Goal: Task Accomplishment & Management: Manage account settings

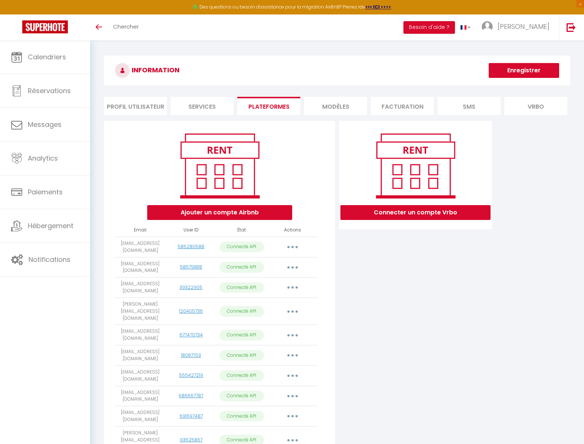
scroll to position [260, 0]
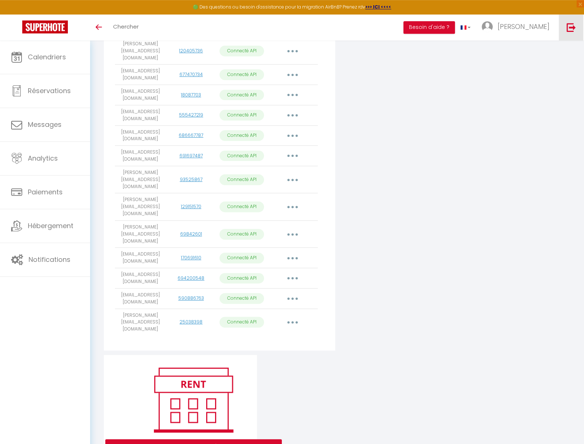
click at [572, 27] on img at bounding box center [571, 27] width 9 height 9
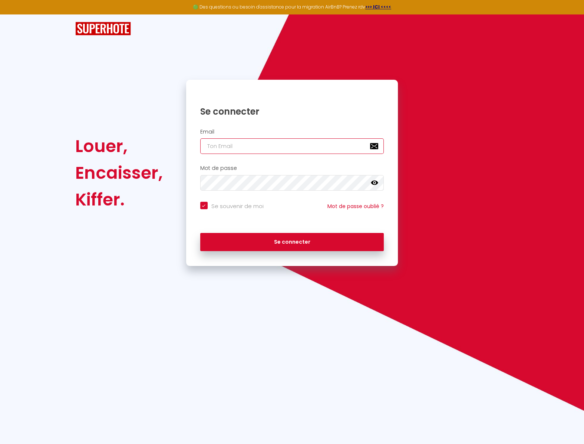
paste input "[EMAIL_ADDRESS][DOMAIN_NAME]"
type input "[EMAIL_ADDRESS][DOMAIN_NAME]"
checkbox input "true"
type input "[EMAIL_ADDRESS][DOMAIN_NAME]"
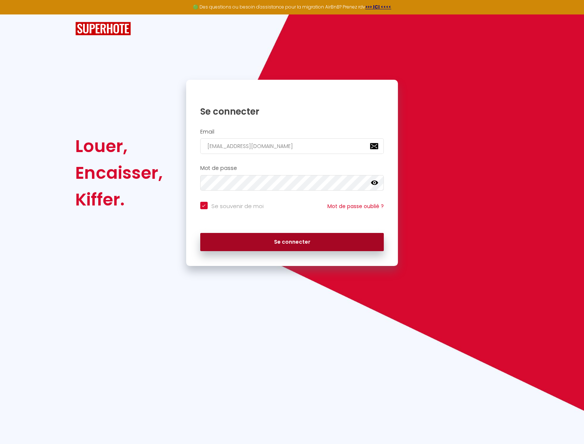
click at [286, 243] on button "Se connecter" at bounding box center [292, 242] width 184 height 19
checkbox input "true"
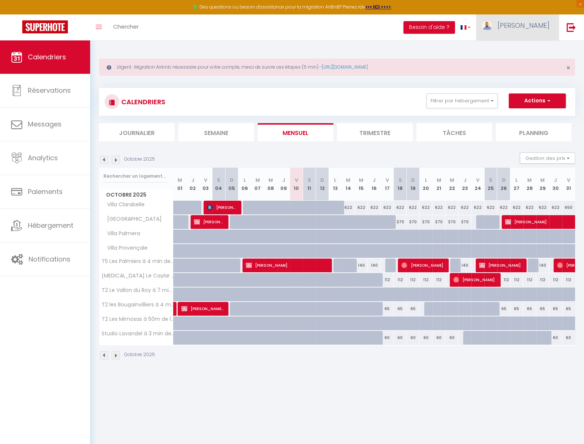
click at [534, 32] on link "[PERSON_NAME]" at bounding box center [517, 27] width 83 height 26
click at [533, 53] on link "Paramètres" at bounding box center [529, 51] width 55 height 13
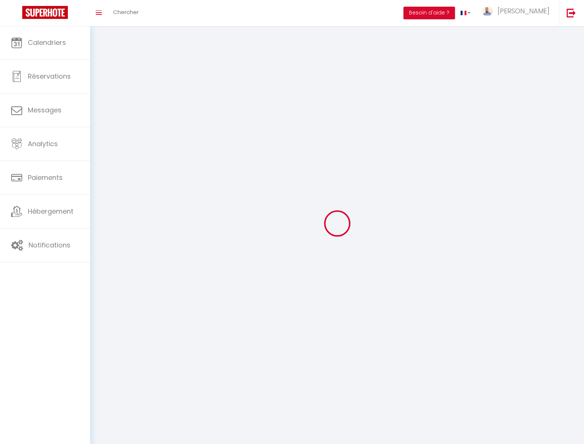
type input "wkLZKhPKLN6bRhKu2CayKEzXw"
type input "QbyXlnU3VaPPul1fc4itwYdKp"
type input "https://app.superhote.com/#/get-available-rentals/QbyXlnU3VaPPul1fc4itwYdKp"
select select "28"
select select "fr"
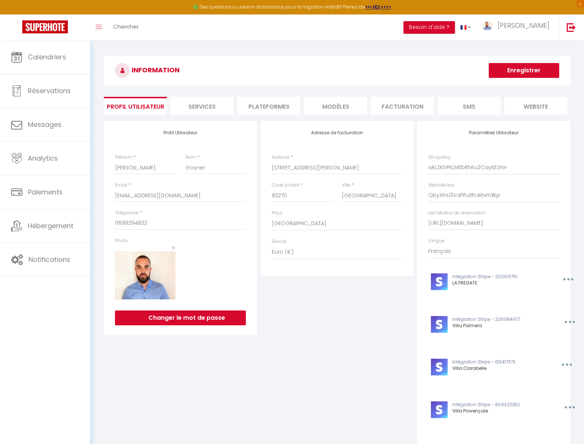
click at [272, 108] on li "Plateformes" at bounding box center [268, 106] width 63 height 18
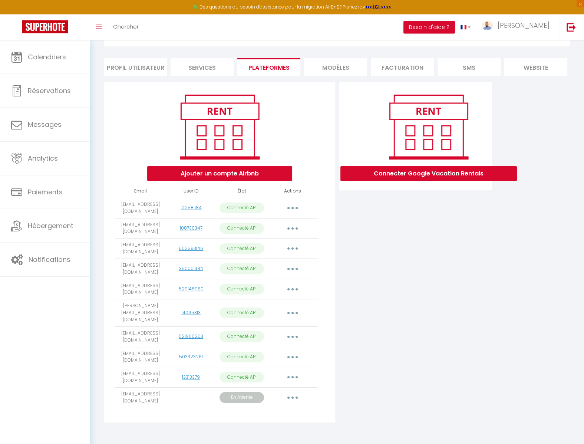
scroll to position [40, 0]
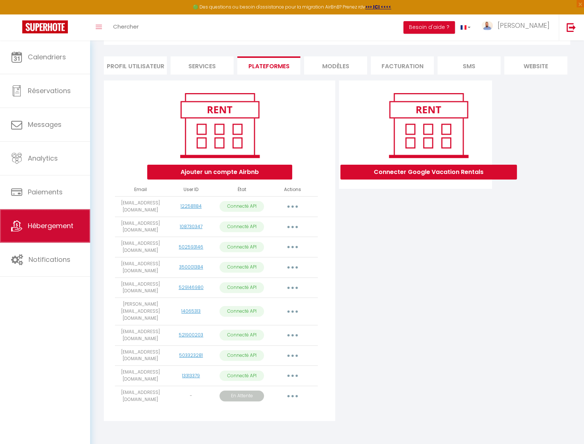
click at [42, 219] on link "Hébergement" at bounding box center [45, 225] width 90 height 33
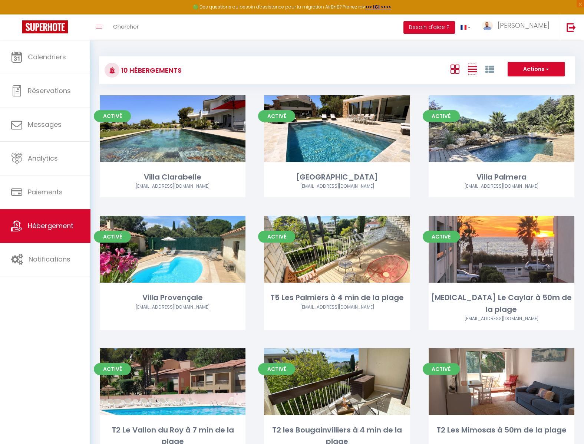
click at [470, 67] on icon at bounding box center [472, 69] width 9 height 9
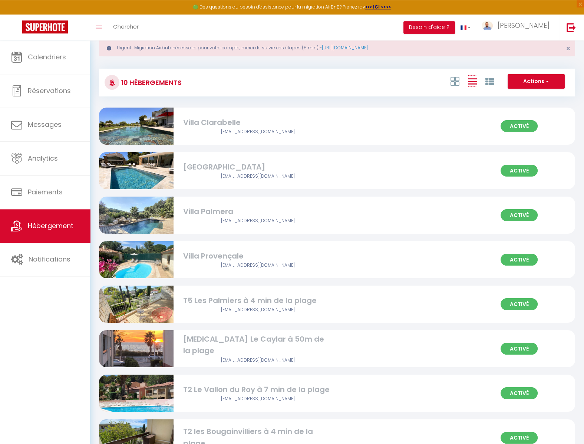
scroll to position [14, 0]
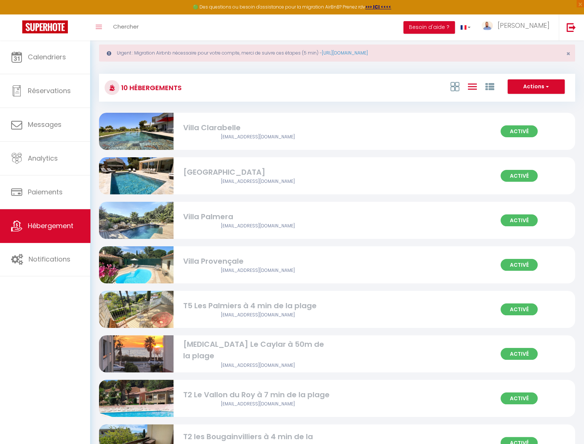
click at [275, 263] on div "Villa Provençale" at bounding box center [257, 261] width 149 height 11
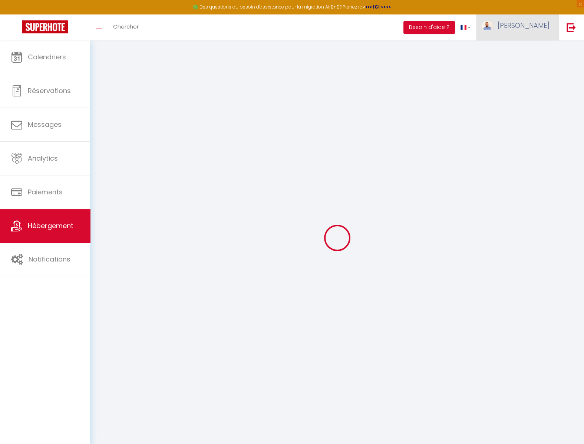
checkbox input "false"
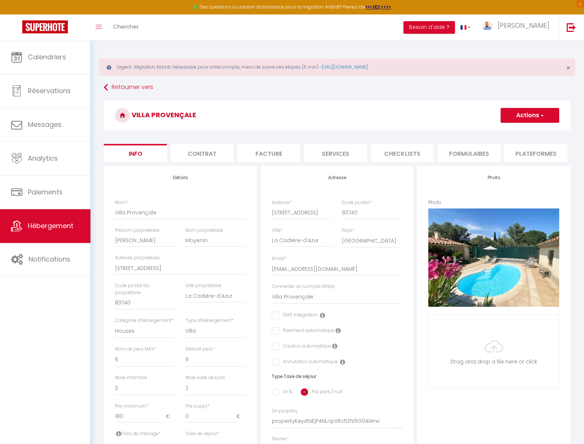
click at [531, 150] on li "Plateformes" at bounding box center [535, 153] width 63 height 18
select select
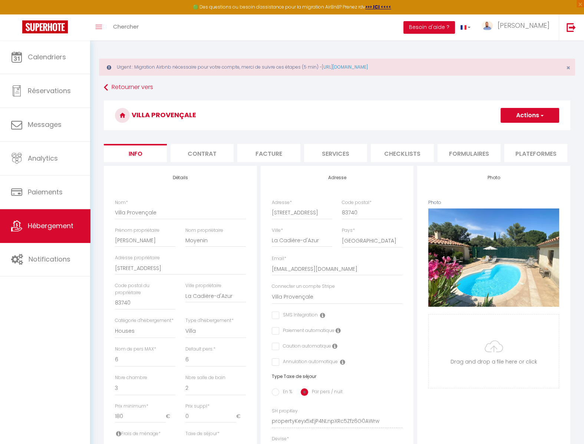
select select
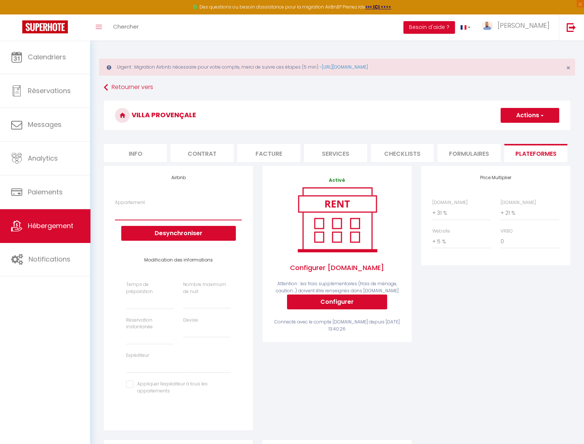
click at [115, 206] on select "Edelweiss · Le refuge des Edelweiss - Vallouise (chalet privé) - samuel.cotte@g…" at bounding box center [178, 213] width 127 height 14
click at [544, 32] on link "[PERSON_NAME]" at bounding box center [517, 27] width 83 height 26
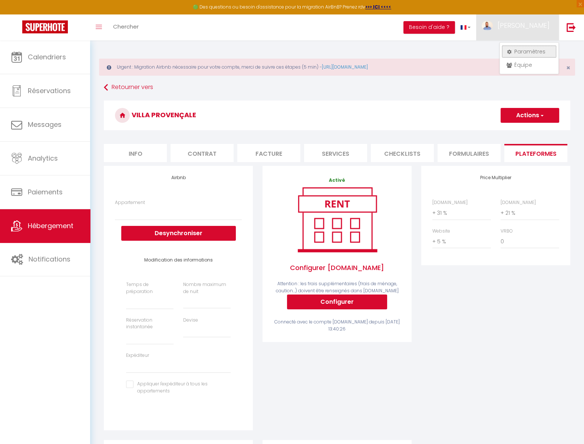
click at [526, 51] on link "Paramètres" at bounding box center [529, 51] width 55 height 13
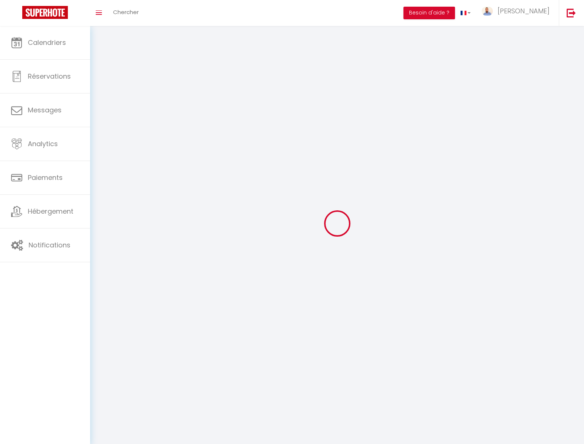
type input "[PERSON_NAME]"
type input "Gosner"
type input "0699294832"
type input "24 Rue Victor Hugo, bat 4"
type input "83270"
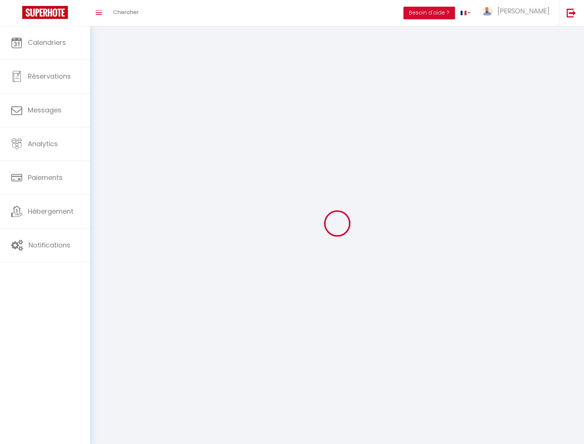
type input "Saint-Cyr-sur-Mer"
type input "wkLZKhPKLN6bRhKu2CayKEzXw"
type input "QbyXlnU3VaPPul1fc4itwYdKp"
type input "wkLZKhPKLN6bRhKu2CayKEzXw"
type input "QbyXlnU3VaPPul1fc4itwYdKp"
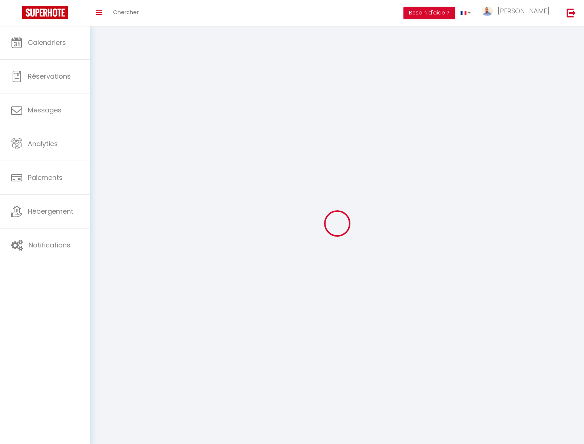
type input "https://app.superhote.com/#/get-available-rentals/QbyXlnU3VaPPul1fc4itwYdKp"
select select "28"
select select "fr"
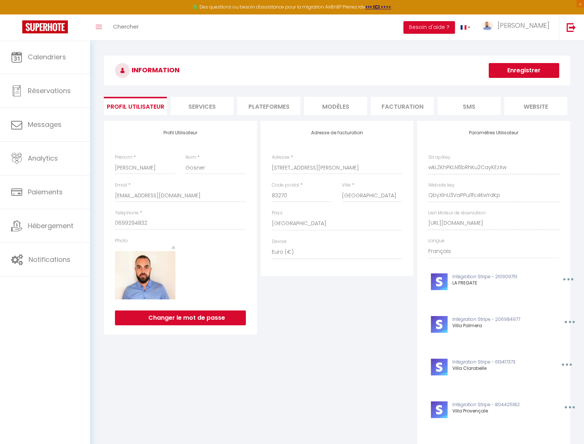
click at [266, 108] on li "Plateformes" at bounding box center [268, 106] width 63 height 18
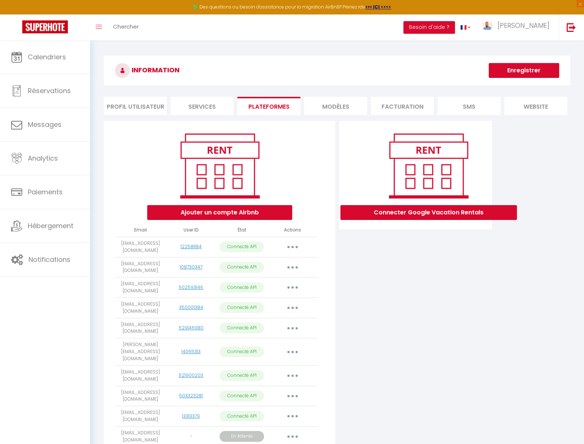
click at [292, 266] on button "button" at bounding box center [292, 267] width 21 height 12
click at [283, 283] on link "Importer les appartements" at bounding box center [260, 284] width 82 height 13
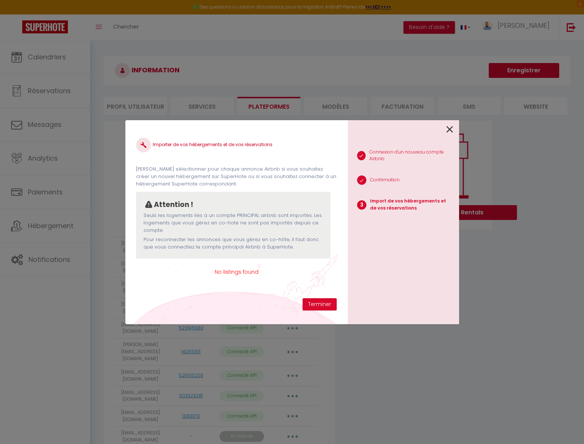
click at [452, 129] on icon at bounding box center [450, 129] width 7 height 11
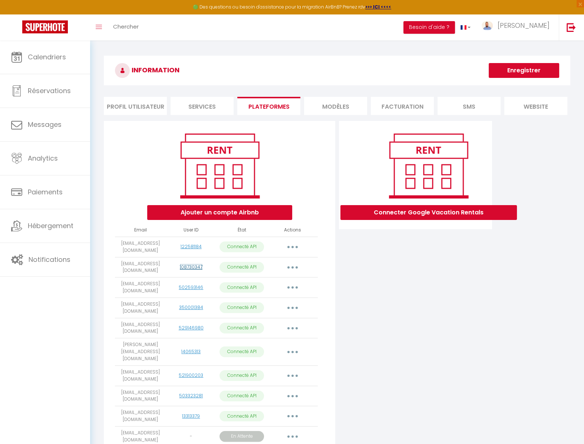
click at [194, 268] on link "108730347" at bounding box center [191, 267] width 23 height 6
click at [289, 268] on button "button" at bounding box center [292, 267] width 21 height 12
click at [284, 308] on link "Reconnecter le compte" at bounding box center [260, 311] width 82 height 13
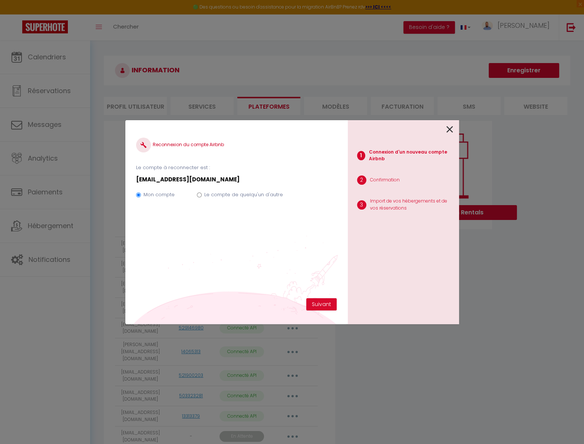
click at [451, 131] on icon at bounding box center [450, 129] width 7 height 11
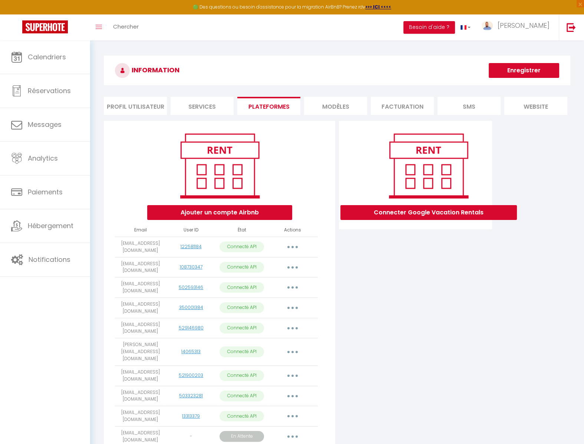
click at [289, 270] on button "button" at bounding box center [292, 267] width 21 height 12
drag, startPoint x: 145, startPoint y: 269, endPoint x: 118, endPoint y: 263, distance: 27.2
click at [118, 263] on td "p.moyenin@gmail.com" at bounding box center [140, 267] width 51 height 20
click at [392, 293] on div "Connecter Google Vacation Rentals" at bounding box center [415, 293] width 157 height 345
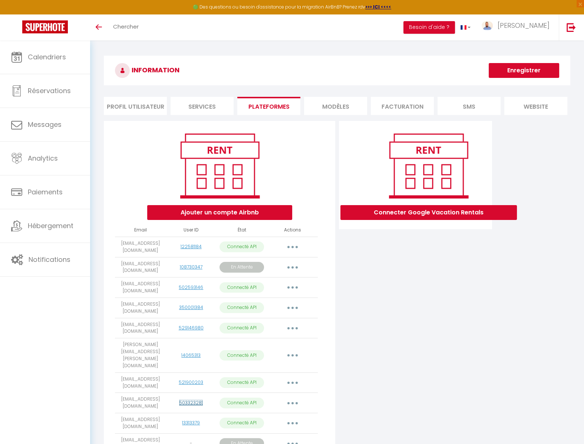
click at [191, 399] on link "503323281" at bounding box center [191, 402] width 24 height 6
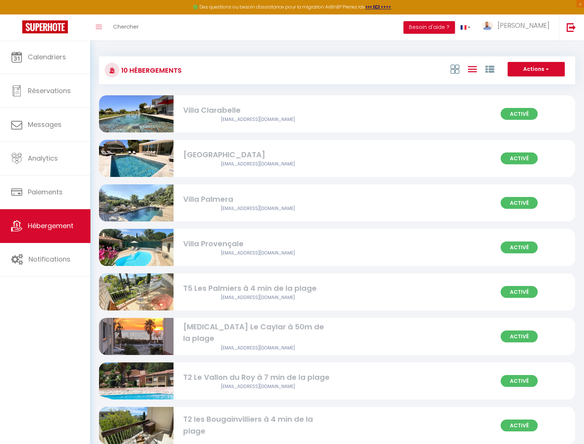
click at [262, 120] on div "ludo.kermarrec@orange.fr" at bounding box center [257, 119] width 149 height 7
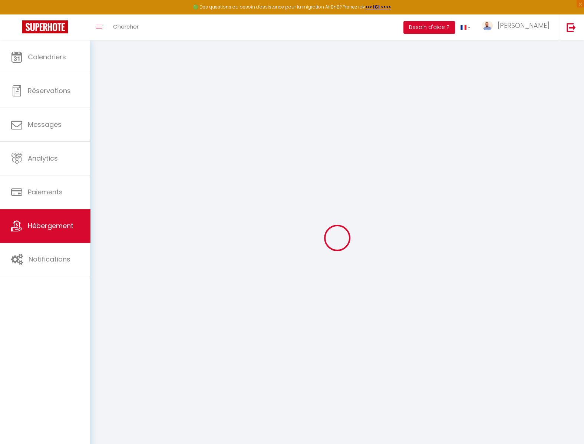
select select "16:00"
select select "20:00"
select select "10:00"
select select "30"
select select "120"
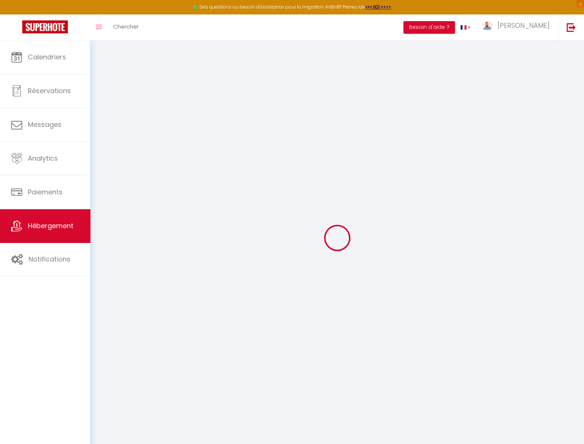
checkbox input "false"
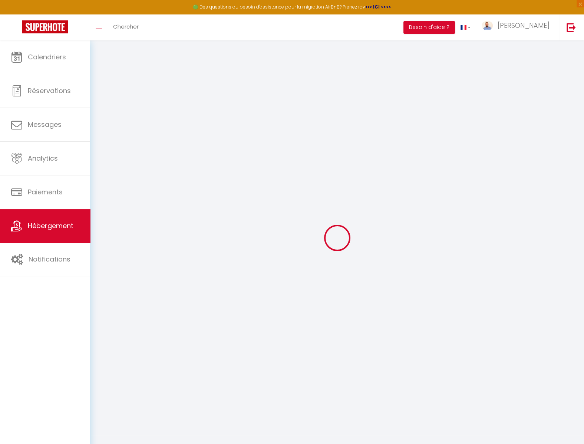
checkbox input "false"
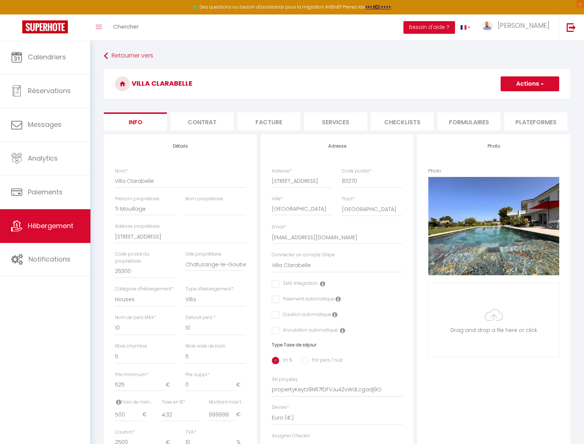
checkbox input "false"
click at [537, 115] on li "Plateformes" at bounding box center [535, 121] width 63 height 18
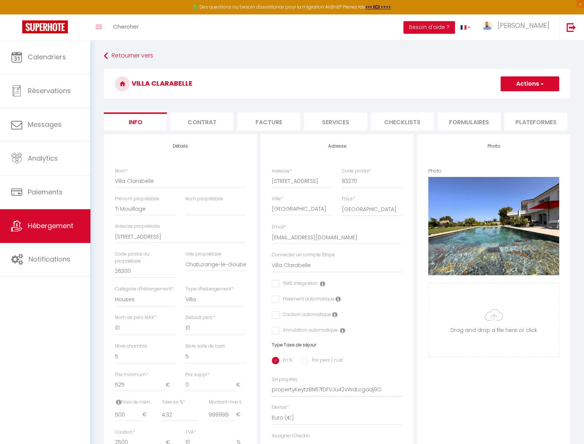
select select
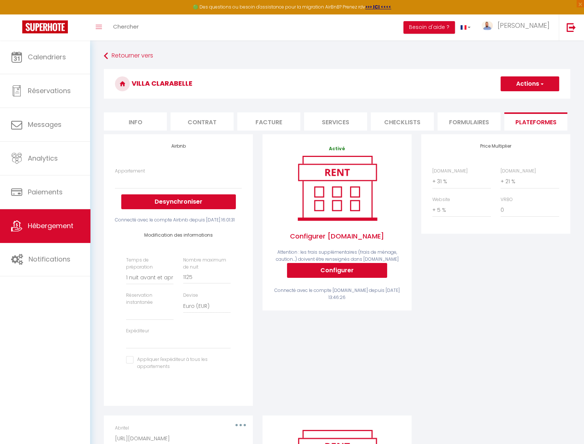
click at [166, 356] on div "Temps de préparation Aucun 1 nuit avant et après chaque réservation 2 nuits ava…" at bounding box center [178, 317] width 114 height 121
click at [126, 335] on select "info@saintcyr-conciergerie.fr p.moyenin@gmail.com villapalmera83270@gmail.com e…" at bounding box center [178, 342] width 105 height 14
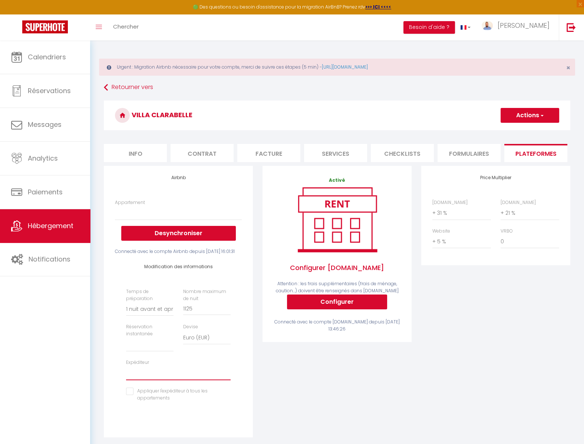
select select "6658"
click option "[EMAIL_ADDRESS][DOMAIN_NAME]" at bounding box center [0, 0] width 0 height 0
select select
click at [115, 206] on select "M.Kermarrec · Villa Clarabelle piscine privée - elisabethfietta13@gmail.com Ede…" at bounding box center [178, 213] width 127 height 14
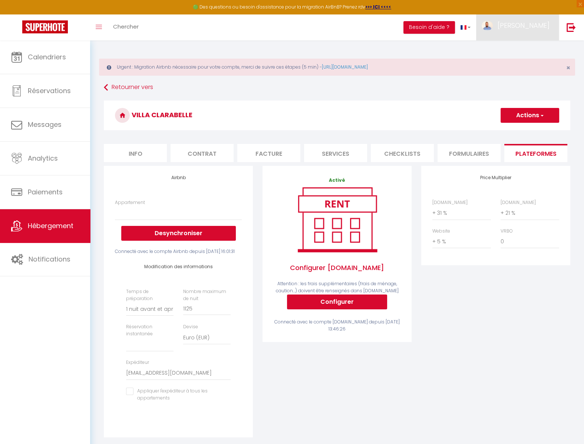
click at [544, 26] on span "[PERSON_NAME]" at bounding box center [524, 25] width 52 height 9
click at [530, 55] on link "Paramètres" at bounding box center [529, 51] width 55 height 13
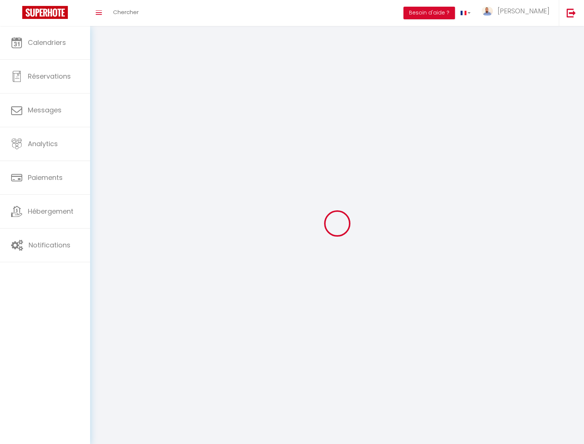
type input "[PERSON_NAME]"
type input "Gosner"
type input "0699294832"
type input "24 Rue Victor Hugo, bat 4"
type input "83270"
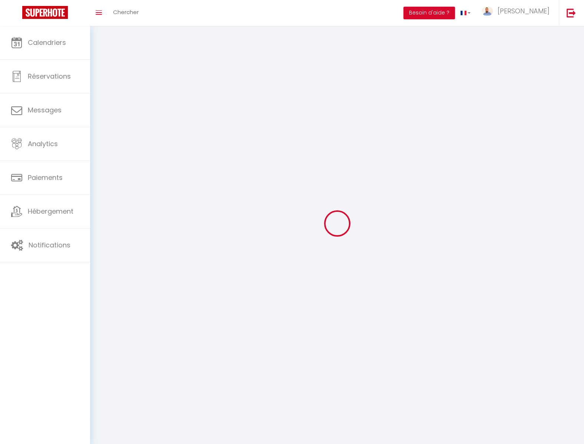
type input "Saint-Cyr-sur-Mer"
type input "wkLZKhPKLN6bRhKu2CayKEzXw"
type input "QbyXlnU3VaPPul1fc4itwYdKp"
type input "wkLZKhPKLN6bRhKu2CayKEzXw"
type input "QbyXlnU3VaPPul1fc4itwYdKp"
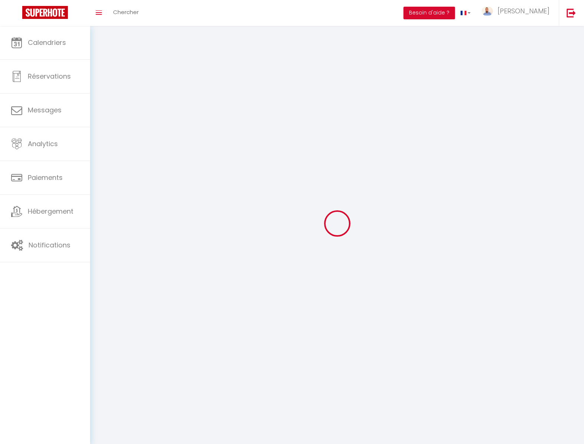
type input "https://app.superhote.com/#/get-available-rentals/QbyXlnU3VaPPul1fc4itwYdKp"
select select "28"
select select "fr"
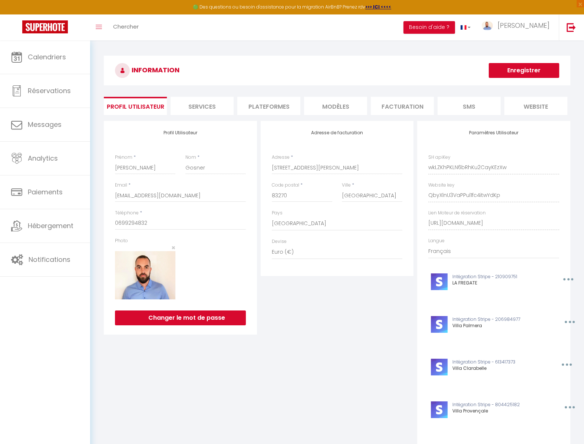
click at [275, 109] on li "Plateformes" at bounding box center [268, 106] width 63 height 18
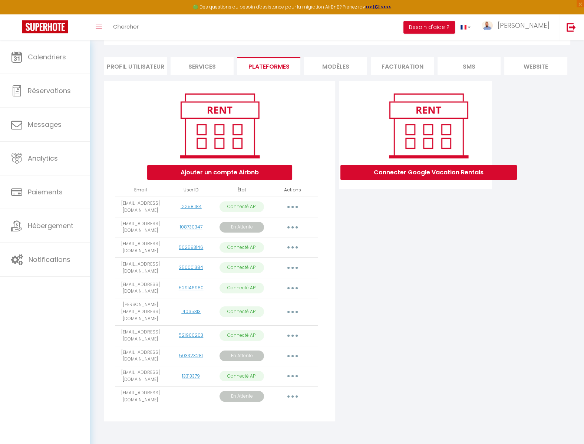
scroll to position [40, 0]
click at [290, 266] on button "button" at bounding box center [292, 267] width 21 height 12
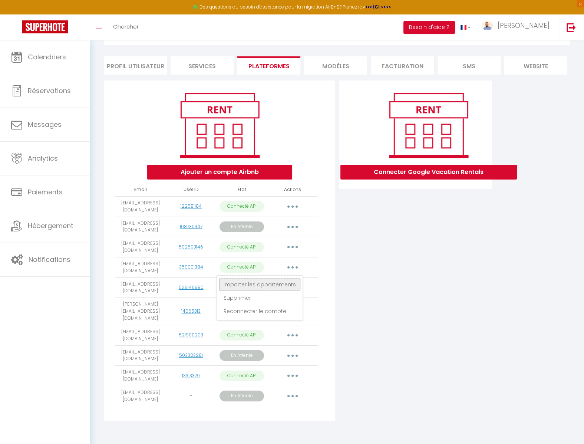
click at [243, 283] on link "Importer les appartements" at bounding box center [260, 284] width 82 height 13
select select "74729"
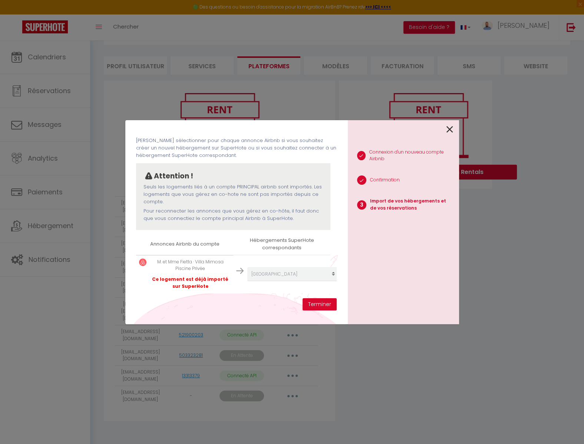
scroll to position [29, 0]
click at [448, 129] on icon at bounding box center [450, 129] width 7 height 11
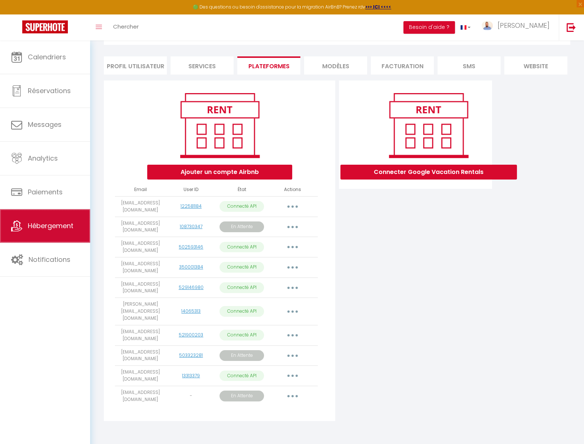
click at [58, 221] on link "Hébergement" at bounding box center [45, 225] width 90 height 33
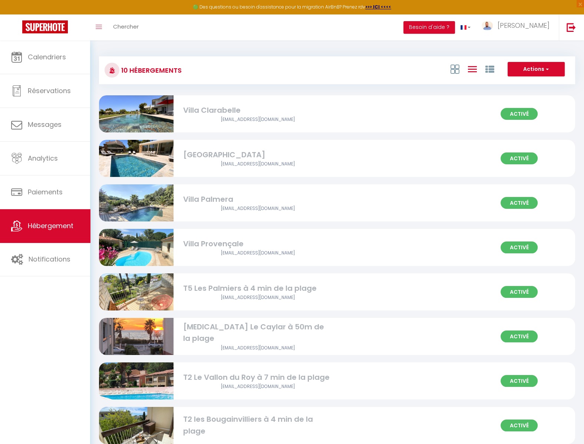
click at [254, 247] on div "Villa Provençale" at bounding box center [257, 243] width 149 height 11
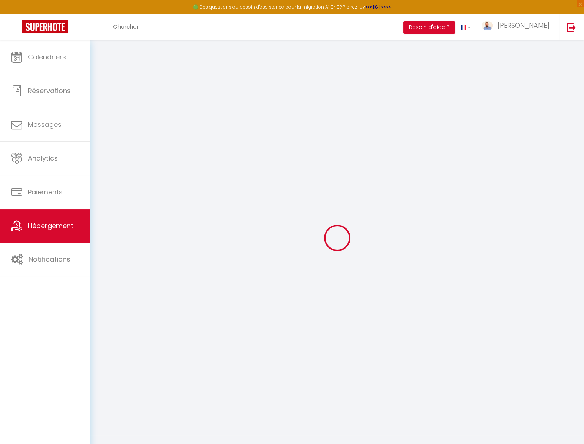
checkbox input "false"
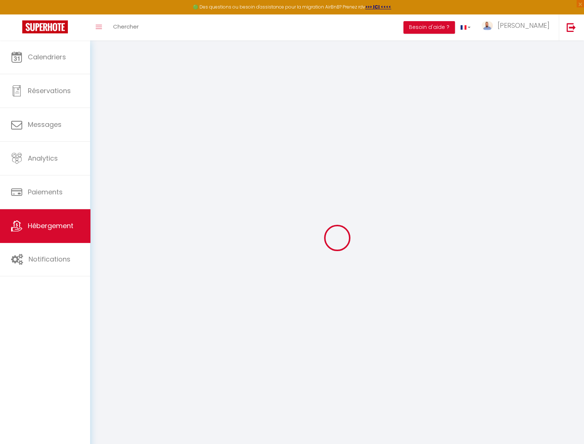
checkbox input "false"
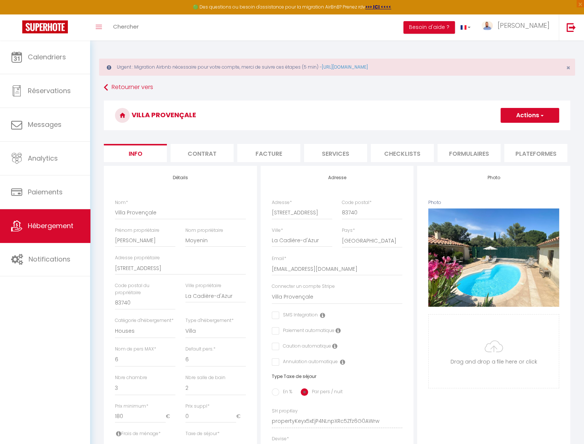
click at [517, 154] on li "Plateformes" at bounding box center [535, 153] width 63 height 18
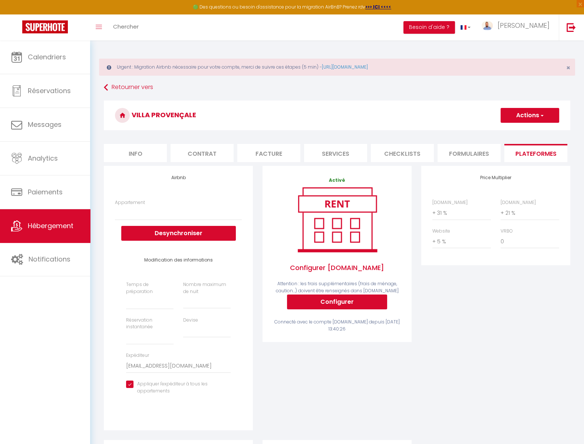
select select
click at [63, 229] on span "Hébergement" at bounding box center [51, 225] width 46 height 9
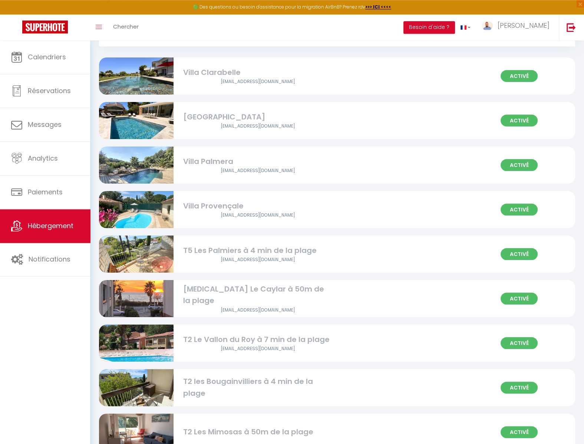
scroll to position [82, 0]
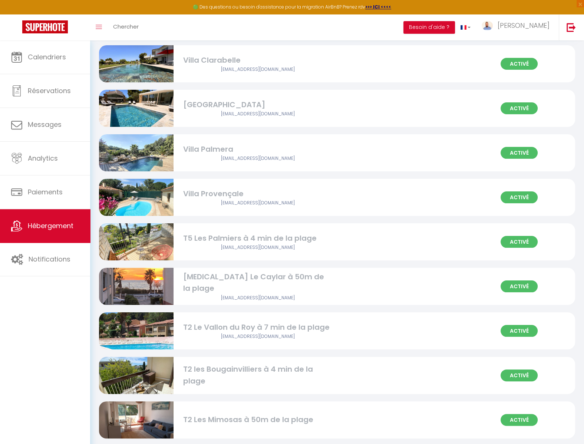
click at [320, 235] on div "T5 Les Palmiers à 4 min de la plage" at bounding box center [257, 238] width 149 height 11
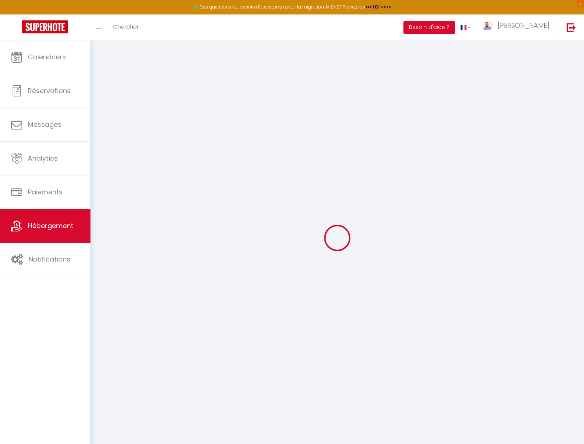
select select "+ 31 %"
select select "+ 21 %"
select select "+ 5 %"
checkbox input "false"
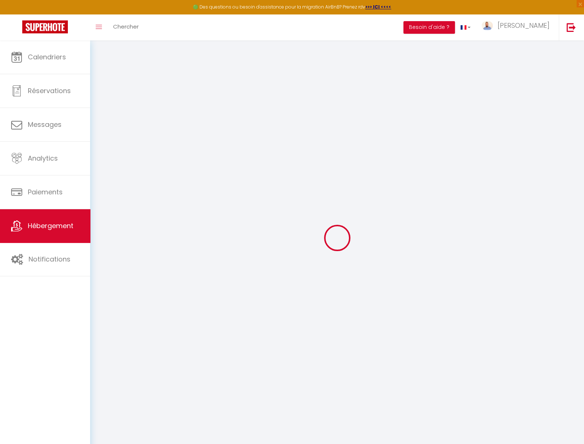
checkbox input "false"
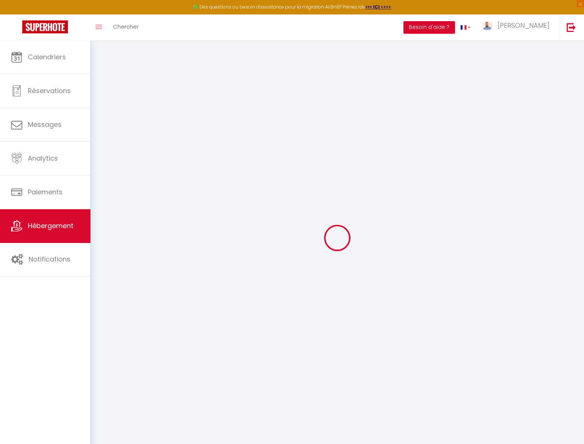
checkbox input "false"
select select "1"
select select "well_reviewed_guests"
select select "EUR"
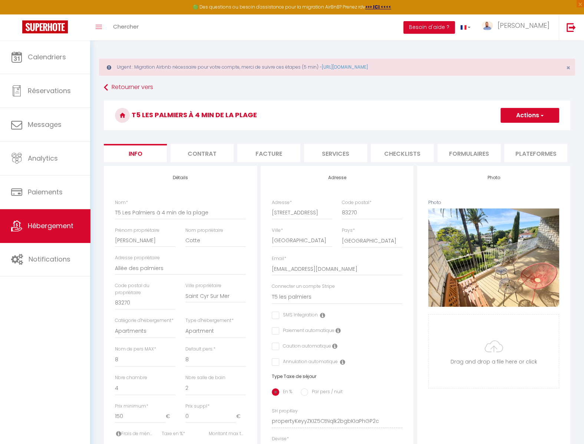
click at [516, 152] on li "Plateformes" at bounding box center [535, 153] width 63 height 18
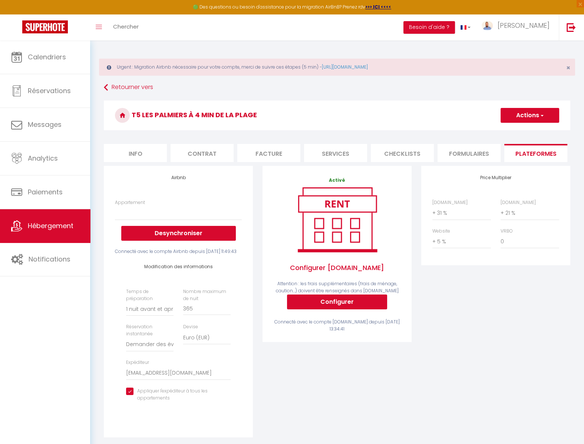
select select
click at [115, 206] on select "M.Cotte · T5 rénové à 4 min de la plage - ludo.kermarrec@orange.fr Edelweiss · …" at bounding box center [178, 213] width 127 height 14
click at [255, 294] on div "Airbnb Appartement M.Cotte · T5 rénové à 4 min de la plage - ludo.kermarrec@ora…" at bounding box center [178, 306] width 159 height 281
click at [537, 30] on span "[PERSON_NAME]" at bounding box center [524, 25] width 52 height 9
click at [534, 52] on link "Paramètres" at bounding box center [529, 51] width 55 height 13
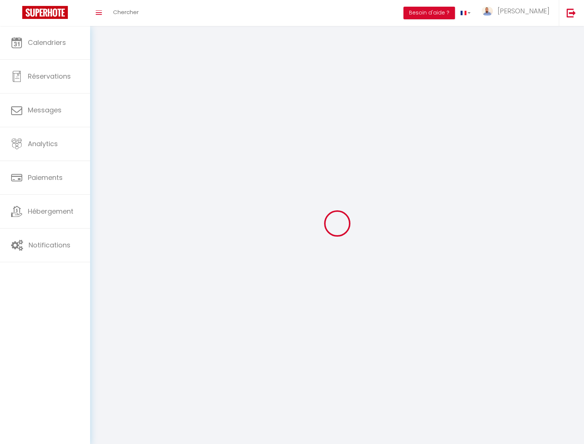
type input "[PERSON_NAME]"
type input "Gosner"
type input "0699294832"
type input "24 Rue Victor Hugo, bat 4"
type input "83270"
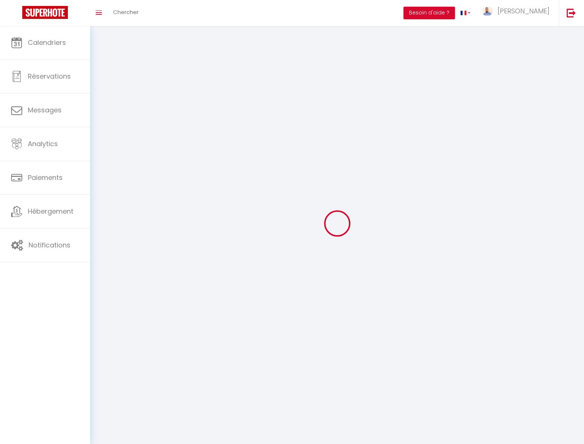
type input "Saint-Cyr-sur-Mer"
type input "wkLZKhPKLN6bRhKu2CayKEzXw"
type input "QbyXlnU3VaPPul1fc4itwYdKp"
select select "28"
select select "fr"
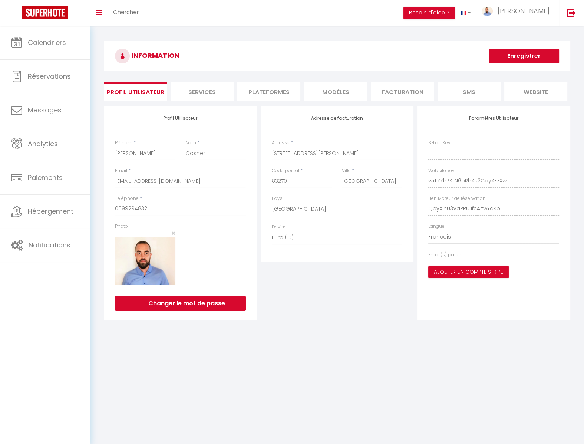
type input "wkLZKhPKLN6bRhKu2CayKEzXw"
type input "QbyXlnU3VaPPul1fc4itwYdKp"
type input "https://app.superhote.com/#/get-available-rentals/QbyXlnU3VaPPul1fc4itwYdKp"
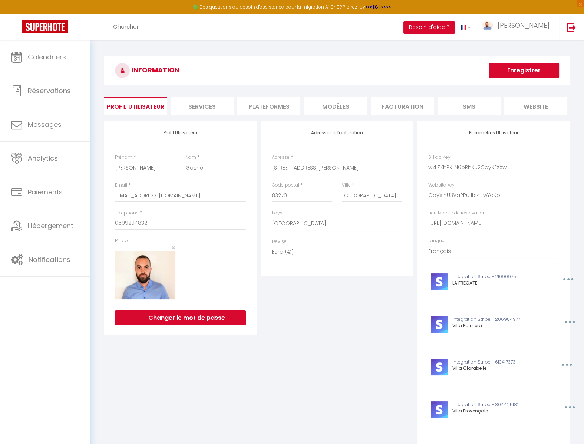
click at [280, 108] on li "Plateformes" at bounding box center [268, 106] width 63 height 18
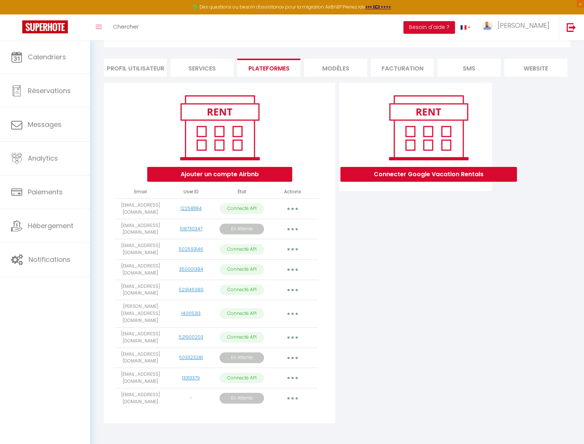
scroll to position [40, 0]
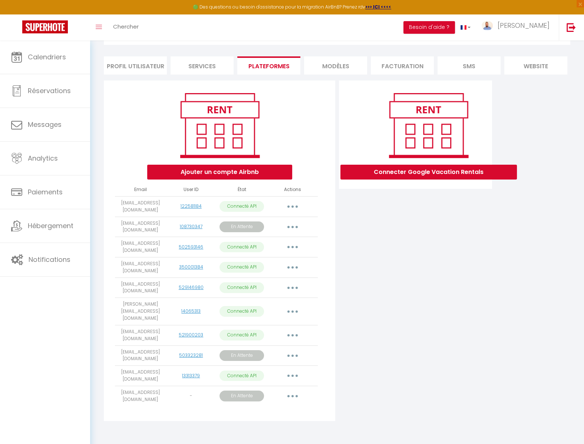
click at [288, 307] on button "button" at bounding box center [292, 312] width 21 height 12
click at [285, 323] on link "Importer les appartements" at bounding box center [260, 328] width 82 height 13
select select "52493"
select select
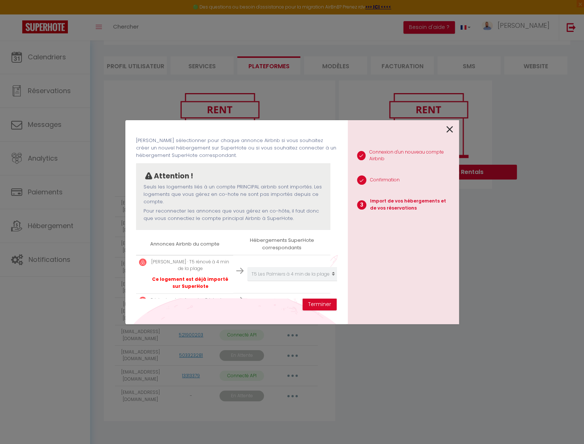
scroll to position [49, 0]
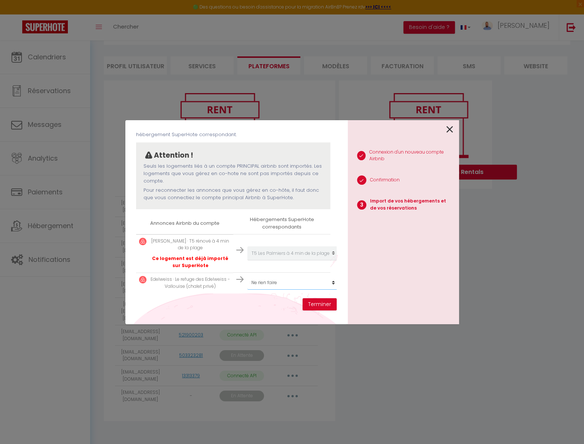
click at [247, 276] on select "Créer un nouvel hébergement Ne rien faire Villa Clarabelle Villa Mimosa Villa P…" at bounding box center [292, 283] width 91 height 14
click at [451, 127] on icon at bounding box center [450, 129] width 7 height 11
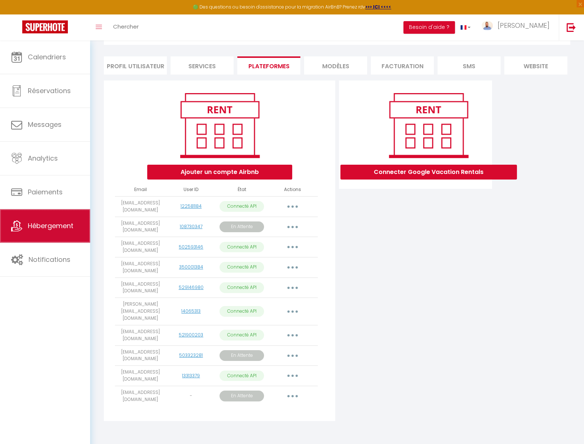
click at [69, 226] on span "Hébergement" at bounding box center [51, 225] width 46 height 9
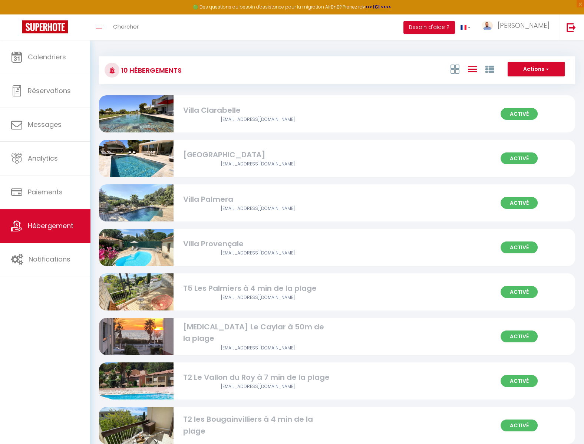
click at [275, 294] on div "T5 Les Palmiers à 4 min de la plage" at bounding box center [257, 288] width 149 height 11
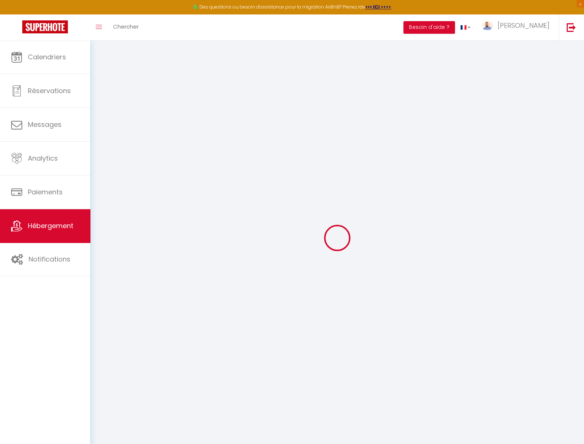
select select "+ 31 %"
select select "+ 21 %"
select select "+ 5 %"
checkbox input "false"
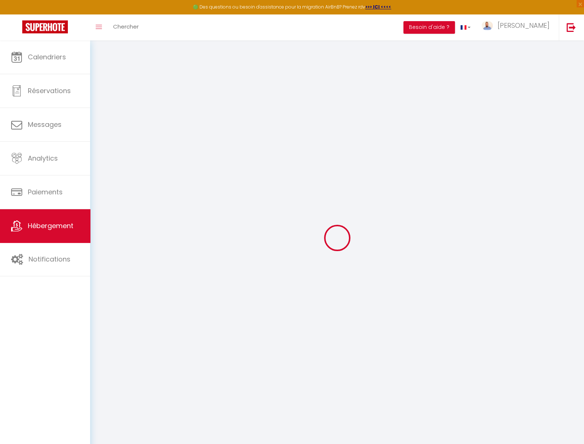
checkbox input "false"
select select "1"
select select "well_reviewed_guests"
select select "EUR"
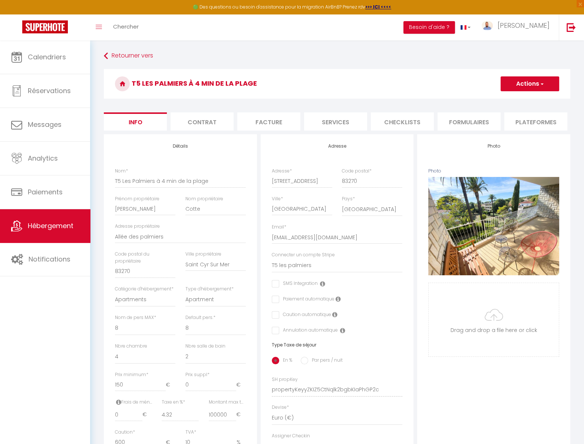
checkbox input "false"
click at [513, 121] on li "Plateformes" at bounding box center [535, 121] width 63 height 18
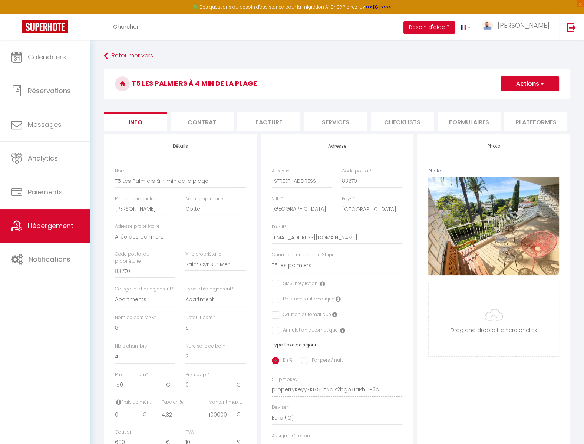
select select
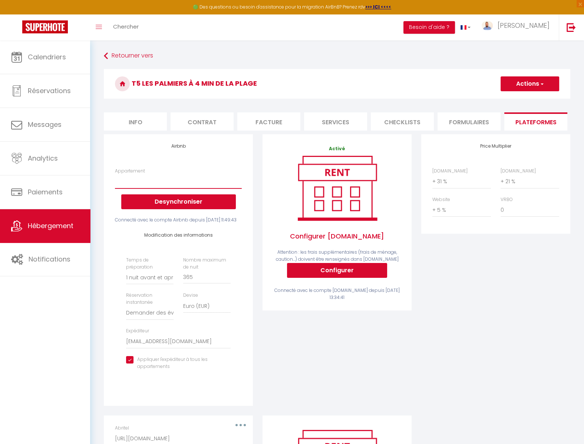
click at [115, 174] on select "M.Cotte · T5 rénové à 4 min de la plage - ludo.kermarrec@orange.fr Edelweiss · …" at bounding box center [178, 181] width 127 height 14
drag, startPoint x: 200, startPoint y: 184, endPoint x: 501, endPoint y: 289, distance: 318.4
click at [501, 289] on div "Price Multiplier Airbnb.com 0 + 1 % + 2 % + 3 % + 4 % + 5 % + 6 % + 7 %" at bounding box center [496, 274] width 159 height 281
click at [210, 206] on button "Desynchroniser" at bounding box center [178, 201] width 115 height 15
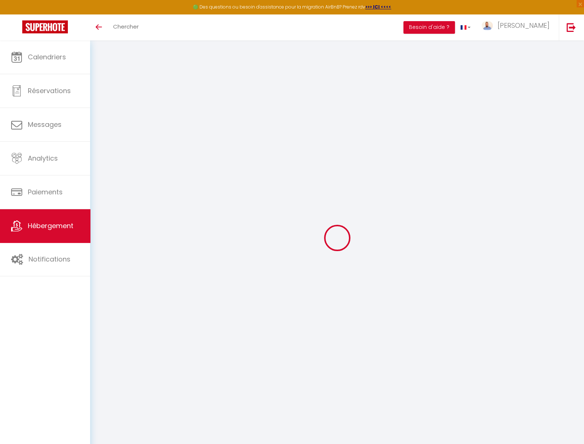
select select "+ 31 %"
select select "+ 21 %"
select select "+ 5 %"
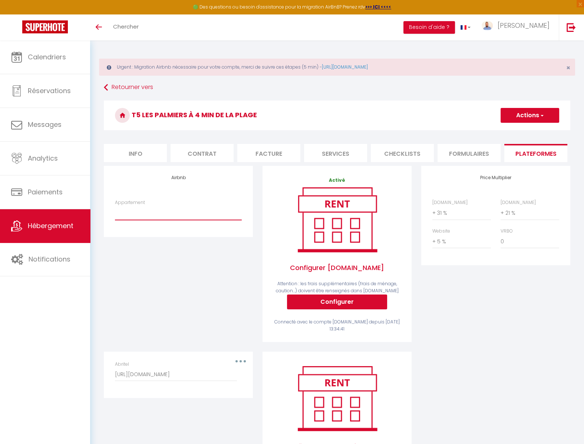
click at [115, 206] on select "[PERSON_NAME] · T5 rénové à 4 min de la plage - [EMAIL_ADDRESS][DOMAIN_NAME] Ed…" at bounding box center [178, 213] width 127 height 14
select select "13391-861171792555441481"
click option "[PERSON_NAME] · T5 rénové à 4 min de la plage - [EMAIL_ADDRESS][DOMAIN_NAME]" at bounding box center [0, 0] width 0 height 0
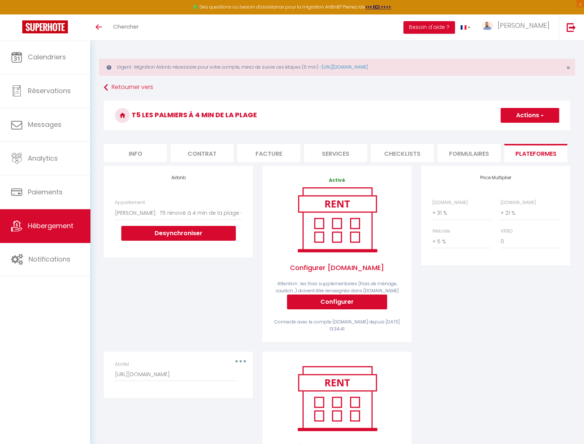
click at [544, 117] on button "Actions" at bounding box center [530, 115] width 59 height 15
click at [520, 132] on link "Enregistrer" at bounding box center [529, 132] width 59 height 10
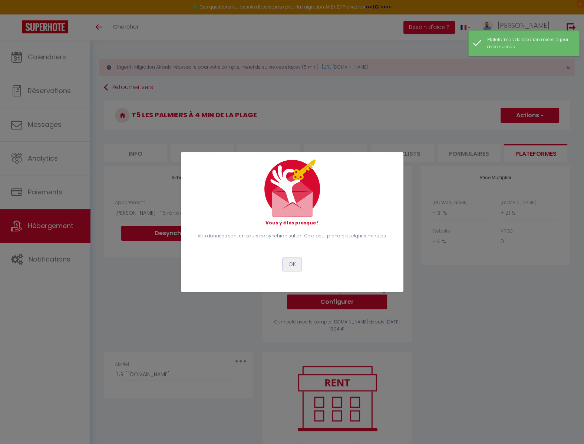
click at [293, 265] on button "OK" at bounding box center [292, 264] width 19 height 13
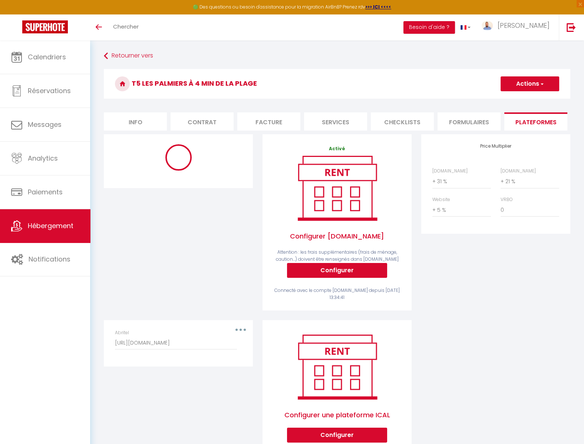
select select "1"
select select "well_reviewed_guests"
select select "EUR"
select select "13391-861171792555441481"
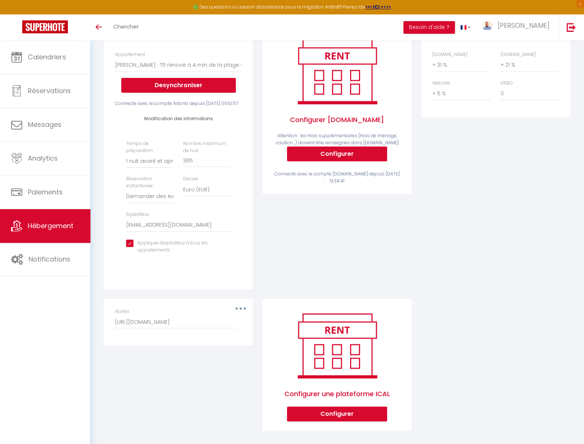
scroll to position [129, 0]
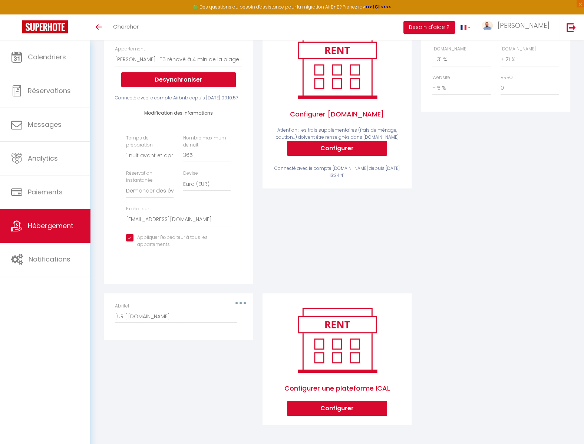
click at [32, 230] on span "Hébergement" at bounding box center [51, 225] width 46 height 9
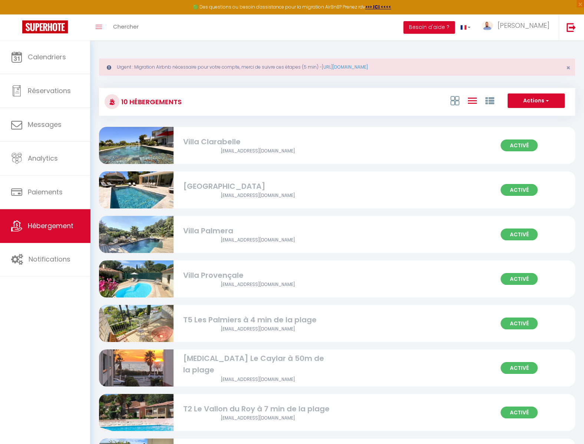
click at [298, 329] on div "[EMAIL_ADDRESS][DOMAIN_NAME]" at bounding box center [257, 329] width 149 height 7
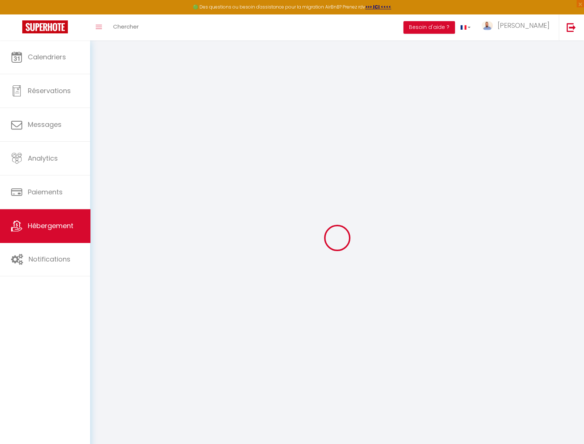
checkbox input "false"
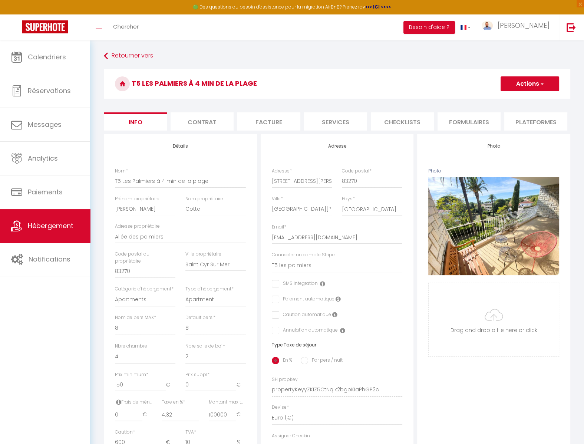
checkbox input "false"
click at [554, 29] on link "[PERSON_NAME]" at bounding box center [517, 27] width 83 height 26
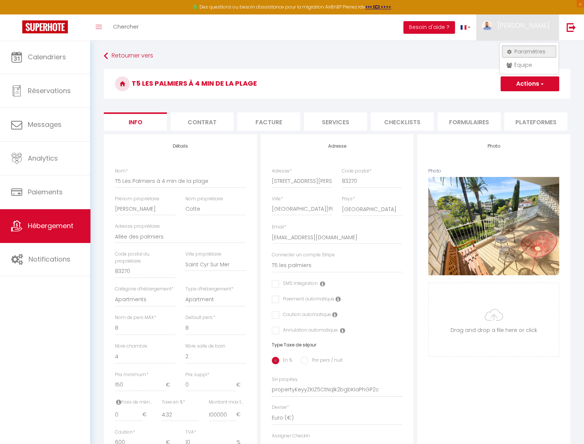
click at [534, 47] on link "Paramètres" at bounding box center [529, 51] width 55 height 13
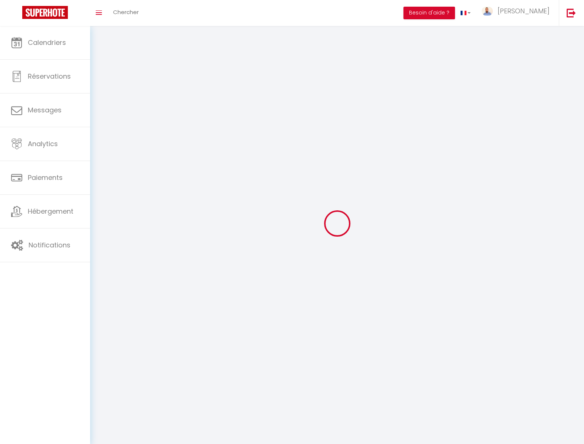
type input "[PERSON_NAME]"
type input "Gosner"
type input "0699294832"
type input "24 Rue Victor Hugo, bat 4"
type input "83270"
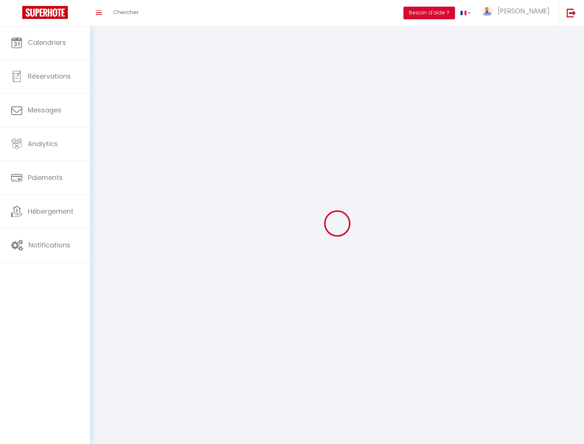
type input "Saint-Cyr-sur-Mer"
type input "wkLZKhPKLN6bRhKu2CayKEzXw"
type input "QbyXlnU3VaPPul1fc4itwYdKp"
type input "https://app.superhote.com/#/get-available-rentals/QbyXlnU3VaPPul1fc4itwYdKp"
select select "28"
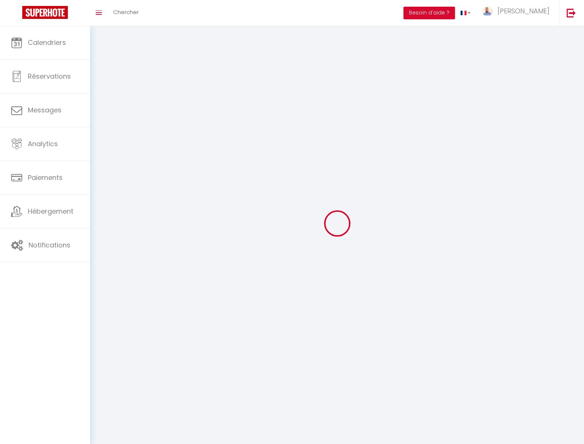
select select "fr"
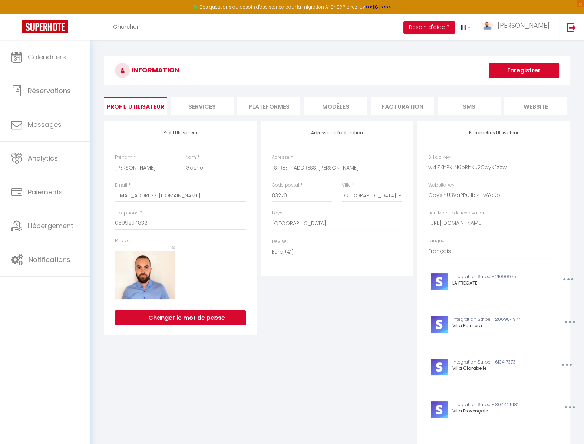
click at [260, 104] on li "Plateformes" at bounding box center [268, 106] width 63 height 18
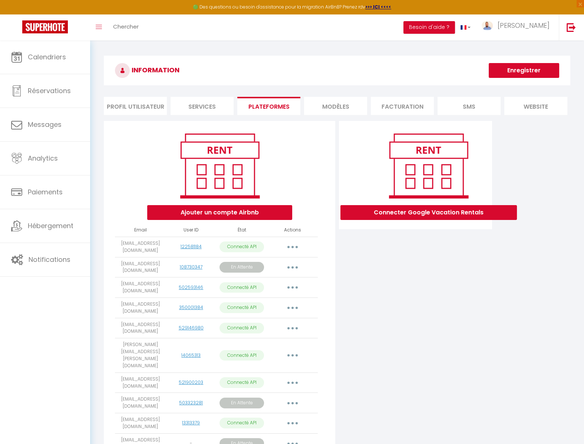
click at [286, 328] on button "button" at bounding box center [292, 328] width 21 height 12
click at [284, 349] on link "Importer les appartements" at bounding box center [260, 345] width 82 height 13
select select "52498"
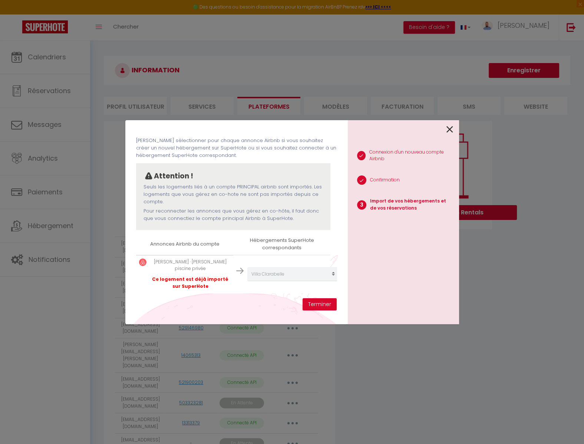
click at [451, 129] on icon at bounding box center [450, 129] width 7 height 11
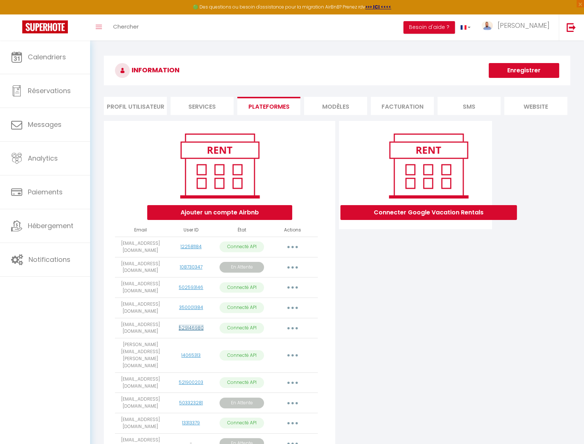
click at [190, 329] on link "529146980" at bounding box center [191, 328] width 25 height 6
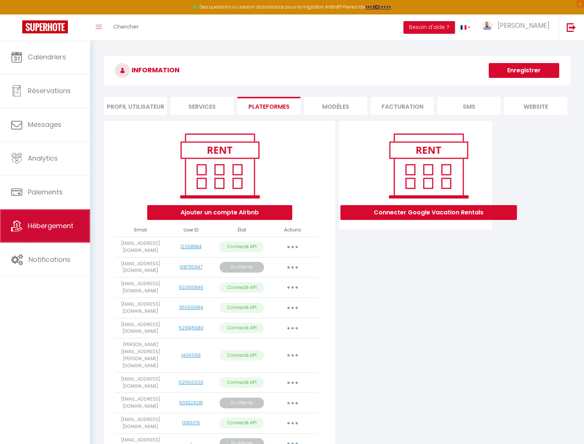
click at [67, 237] on link "Hébergement" at bounding box center [45, 225] width 90 height 33
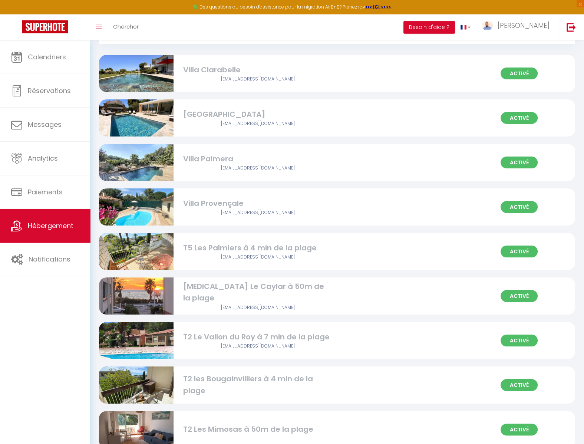
scroll to position [41, 0]
click at [362, 254] on div "Activé T5 Les Palmiers à 4 min de la plage ludo.kermarrec@orange.fr" at bounding box center [337, 251] width 476 height 37
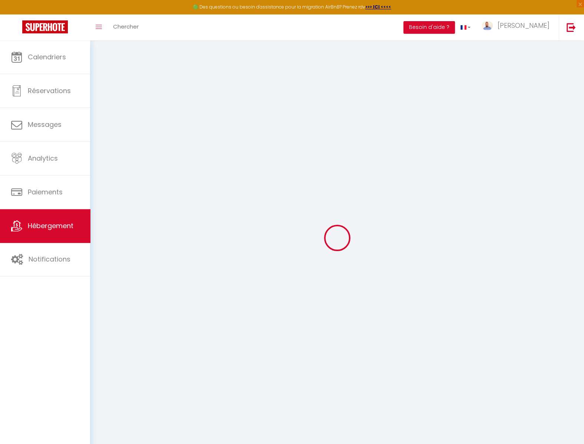
select select "+ 31 %"
select select "+ 21 %"
select select "+ 5 %"
checkbox input "false"
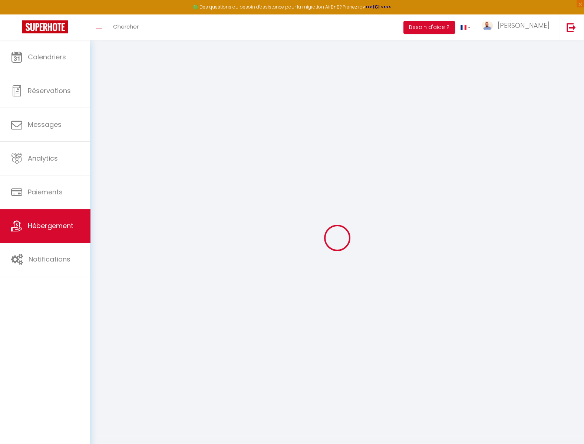
checkbox input "false"
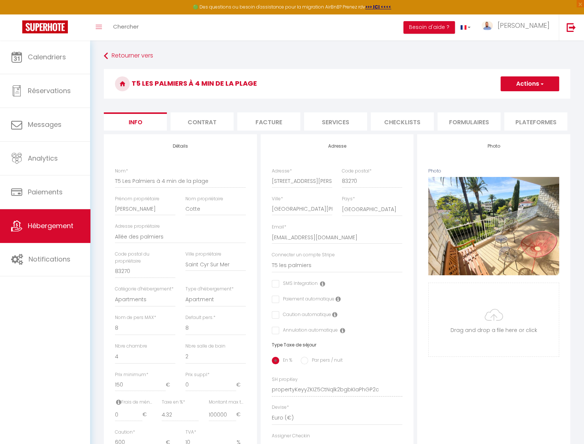
checkbox input "false"
select select "1"
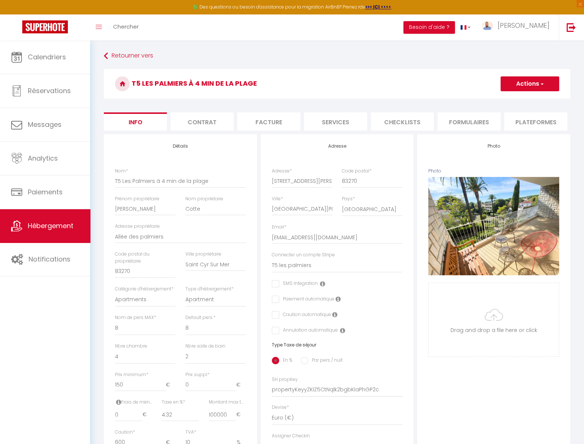
select select "well_reviewed_guests"
select select "EUR"
select select "13391-861171792555441481"
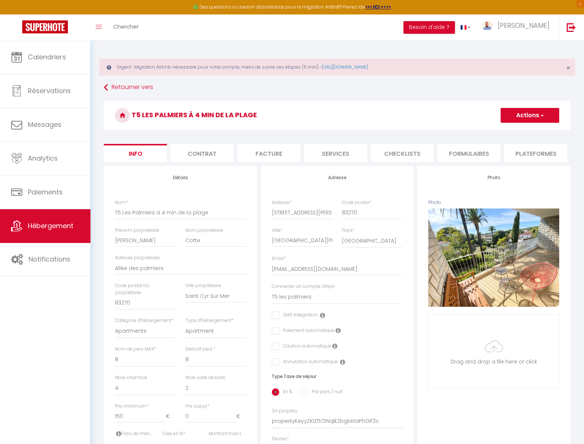
click at [524, 151] on li "Plateformes" at bounding box center [535, 153] width 63 height 18
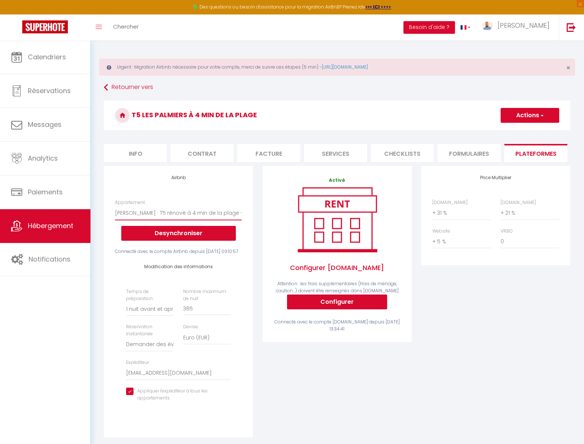
click at [115, 206] on select "M.Cotte · T5 rénové à 4 min de la plage - ludo.kermarrec@orange.fr Edelweiss · …" at bounding box center [178, 213] width 127 height 14
click at [533, 31] on link "[PERSON_NAME]" at bounding box center [517, 27] width 83 height 26
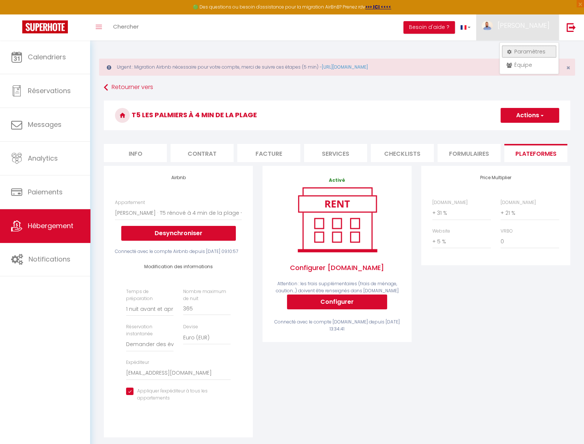
click at [529, 49] on link "Paramètres" at bounding box center [529, 51] width 55 height 13
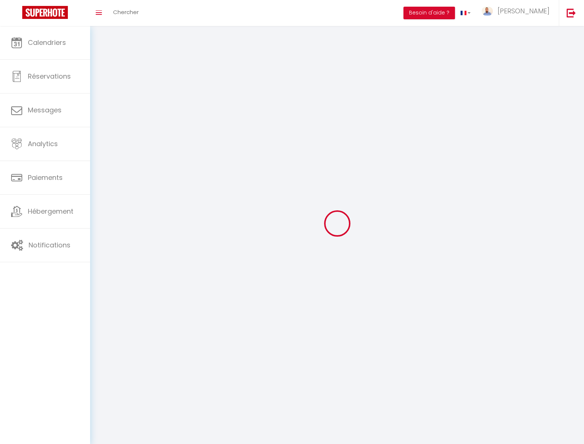
type input "[PERSON_NAME]"
type input "Gosner"
type input "0699294832"
type input "24 Rue Victor Hugo, bat 4"
type input "83270"
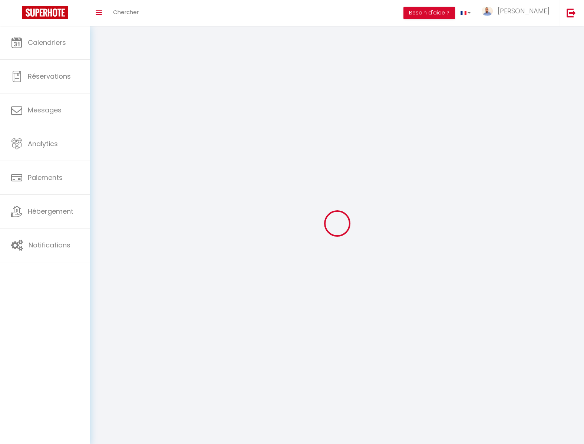
type input "Saint-Cyr-sur-Mer"
type input "wkLZKhPKLN6bRhKu2CayKEzXw"
type input "QbyXlnU3VaPPul1fc4itwYdKp"
type input "wkLZKhPKLN6bRhKu2CayKEzXw"
type input "QbyXlnU3VaPPul1fc4itwYdKp"
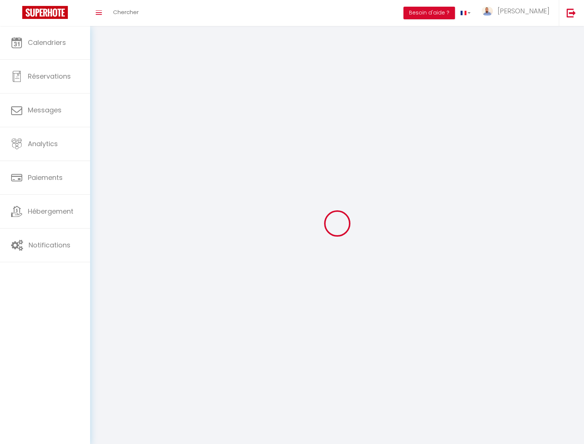
type input "https://app.superhote.com/#/get-available-rentals/QbyXlnU3VaPPul1fc4itwYdKp"
select select "28"
select select "fr"
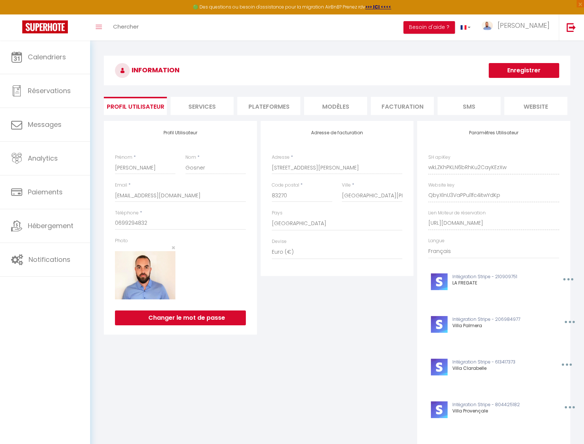
click at [270, 103] on li "Plateformes" at bounding box center [268, 106] width 63 height 18
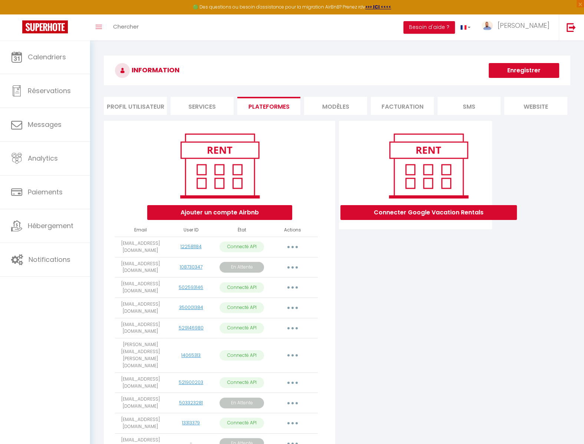
click at [289, 349] on button "button" at bounding box center [292, 355] width 21 height 12
click at [276, 368] on link "Importer les appartements" at bounding box center [260, 372] width 82 height 13
select select "52493"
select select
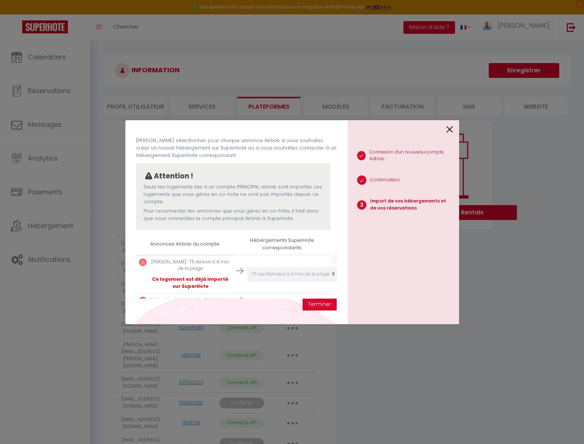
click at [450, 126] on icon at bounding box center [450, 129] width 7 height 11
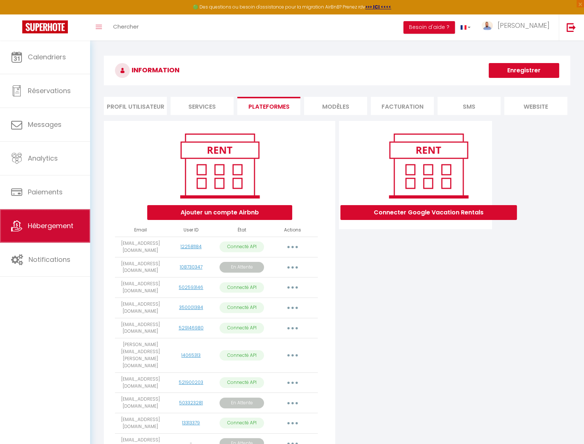
click at [62, 240] on link "Hébergement" at bounding box center [45, 225] width 90 height 33
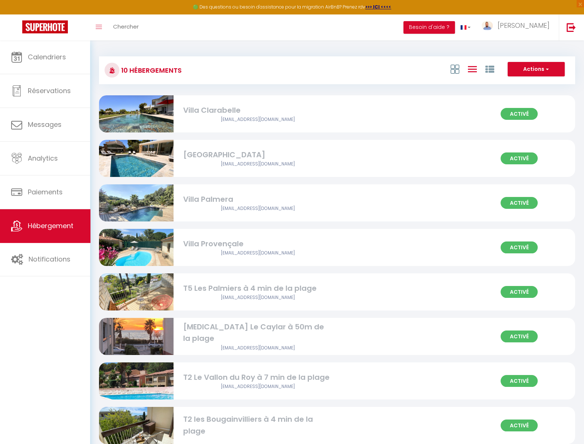
click at [241, 294] on div "T5 Les Palmiers à 4 min de la plage" at bounding box center [257, 288] width 149 height 11
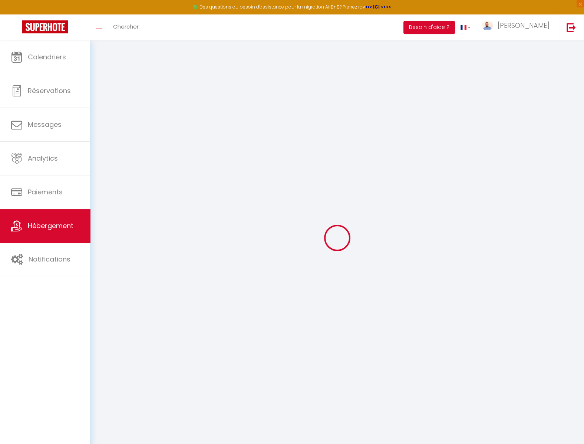
select select "+ 31 %"
select select "+ 21 %"
select select "+ 5 %"
checkbox input "false"
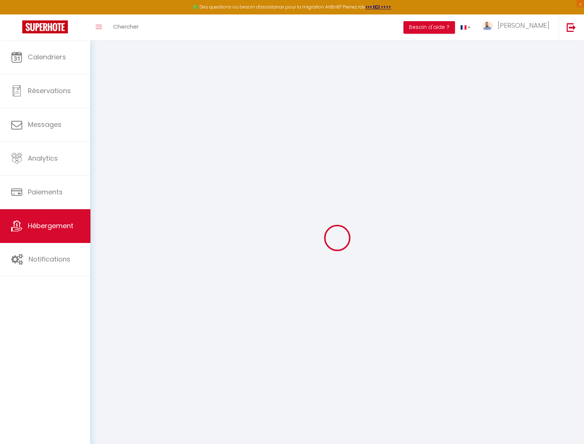
checkbox input "false"
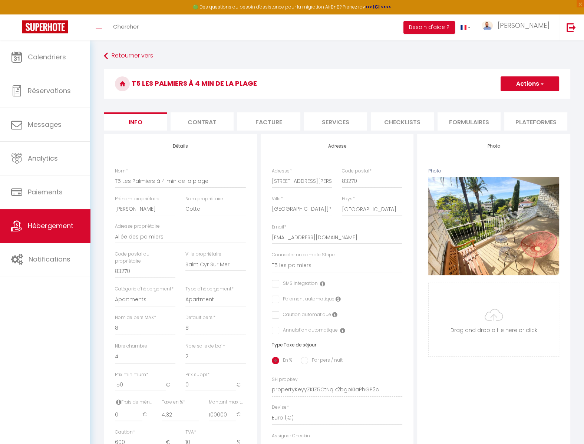
checkbox input "false"
select select "1"
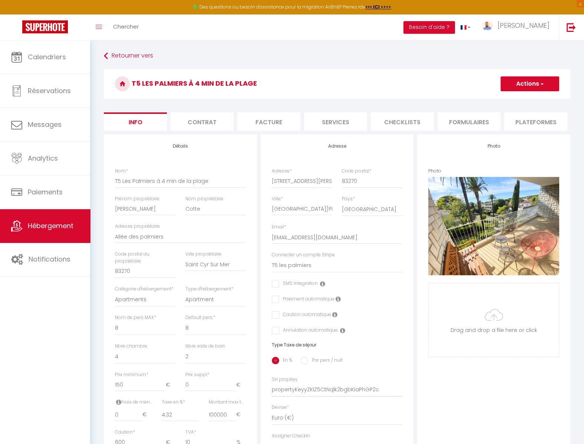
select select "well_reviewed_guests"
select select "EUR"
select select "13391-861171792555441481"
click at [518, 116] on li "Plateformes" at bounding box center [535, 121] width 63 height 18
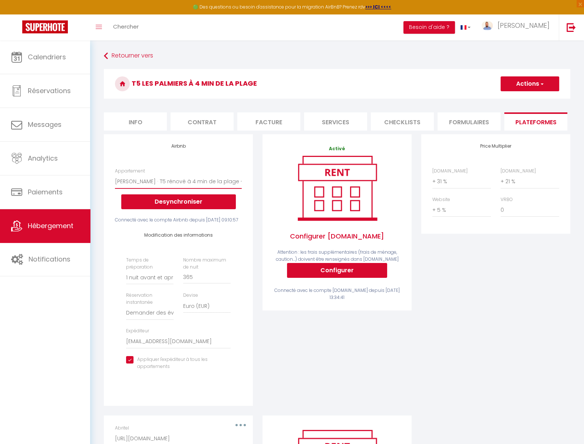
click at [115, 174] on select "M.Cotte · T5 rénové à 4 min de la plage - ludo.kermarrec@orange.fr Edelweiss · …" at bounding box center [178, 181] width 127 height 14
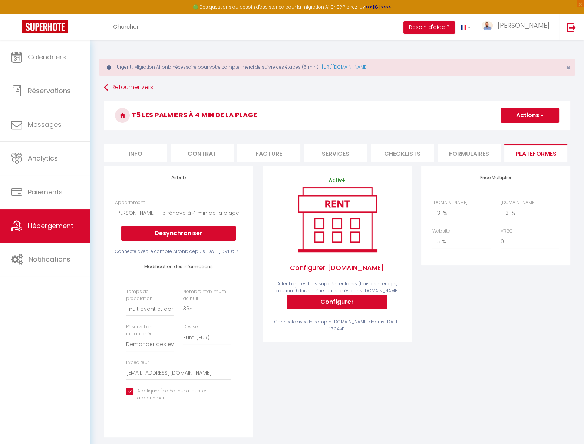
click at [470, 334] on div "Price Multiplier Airbnb.com 0 + 1 % + 2 % + 3 % + 4 % + 5 % + 6 % + 7 %" at bounding box center [496, 306] width 159 height 281
click at [542, 26] on span "[PERSON_NAME]" at bounding box center [524, 25] width 52 height 9
click at [533, 53] on link "Paramètres" at bounding box center [529, 51] width 55 height 13
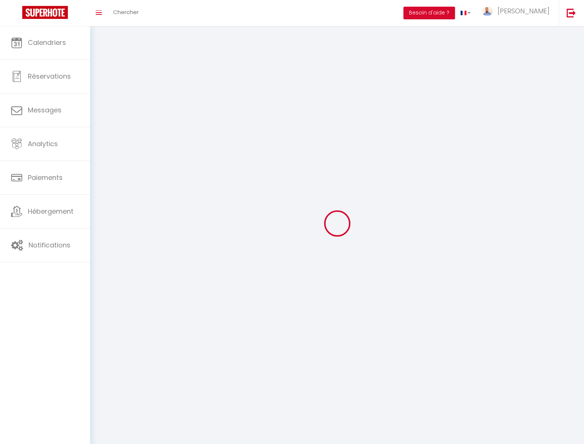
type input "[PERSON_NAME]"
type input "Gosner"
type input "0699294832"
type input "24 Rue Victor Hugo, bat 4"
type input "83270"
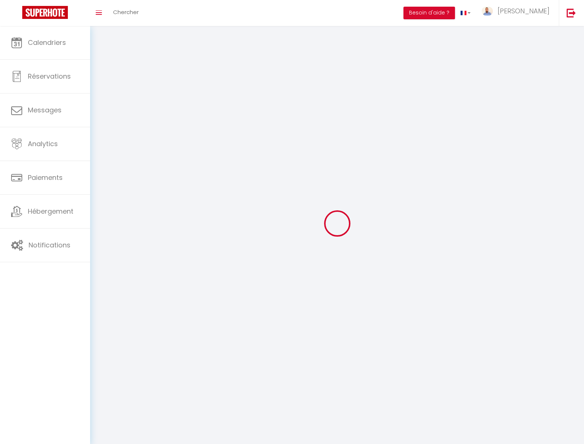
type input "Saint-Cyr-sur-Mer"
type input "wkLZKhPKLN6bRhKu2CayKEzXw"
type input "QbyXlnU3VaPPul1fc4itwYdKp"
select select "28"
select select "fr"
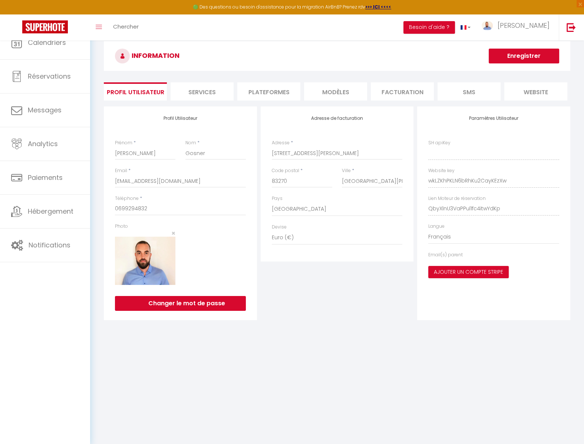
type input "wkLZKhPKLN6bRhKu2CayKEzXw"
type input "QbyXlnU3VaPPul1fc4itwYdKp"
type input "https://app.superhote.com/#/get-available-rentals/QbyXlnU3VaPPul1fc4itwYdKp"
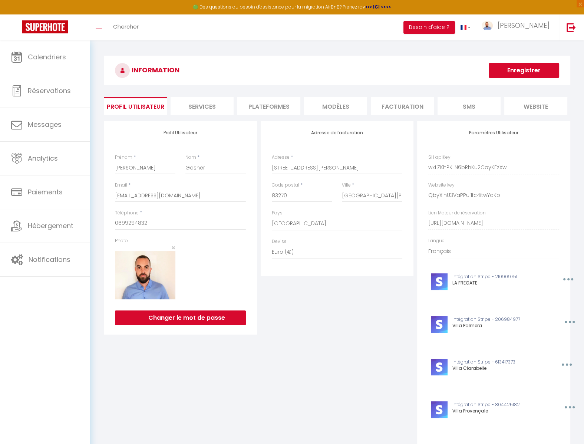
click at [255, 104] on li "Plateformes" at bounding box center [268, 106] width 63 height 18
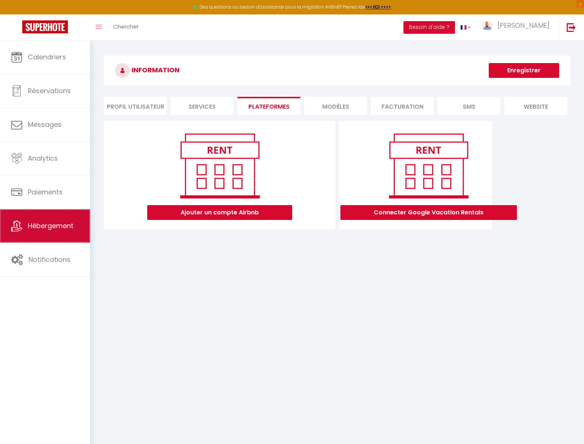
click at [74, 234] on link "Hébergement" at bounding box center [45, 225] width 90 height 33
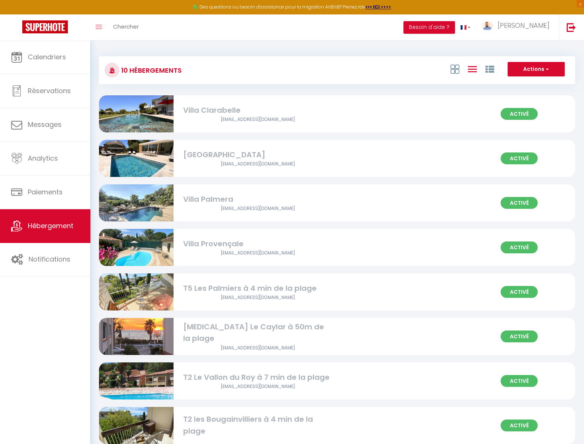
click at [273, 243] on div "Villa Provençale" at bounding box center [257, 243] width 149 height 11
select select "3"
select select "2"
select select "1"
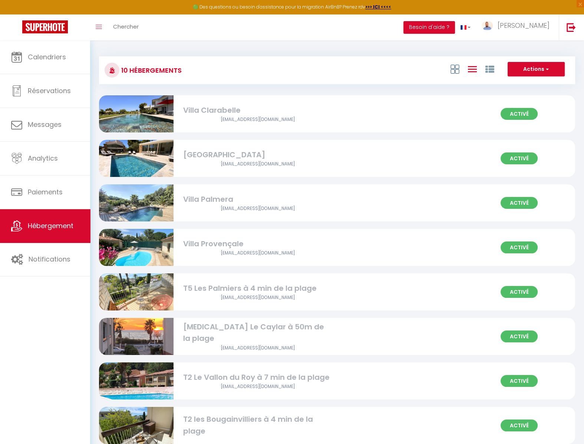
select select "1"
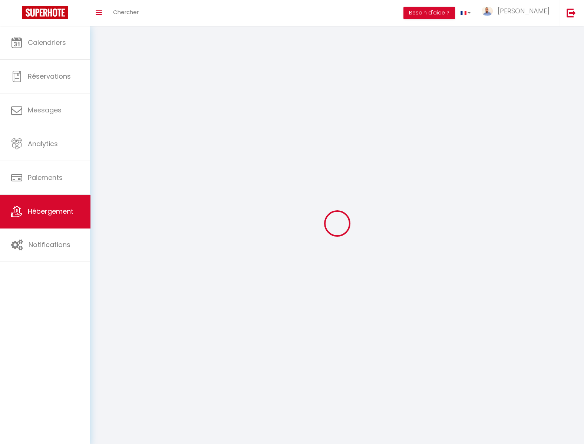
select select
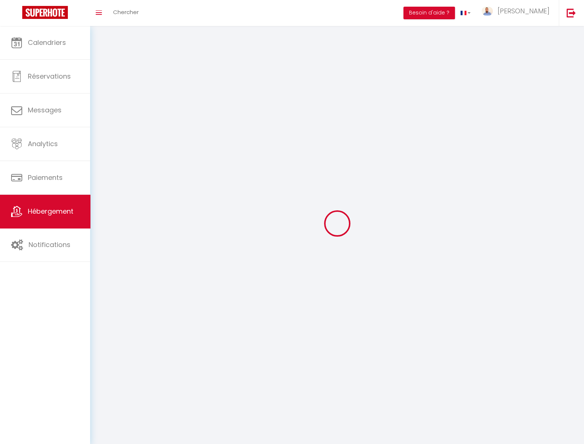
select select
checkbox input "false"
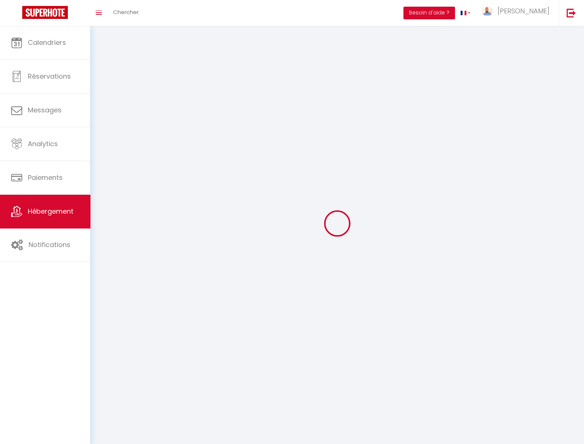
select select
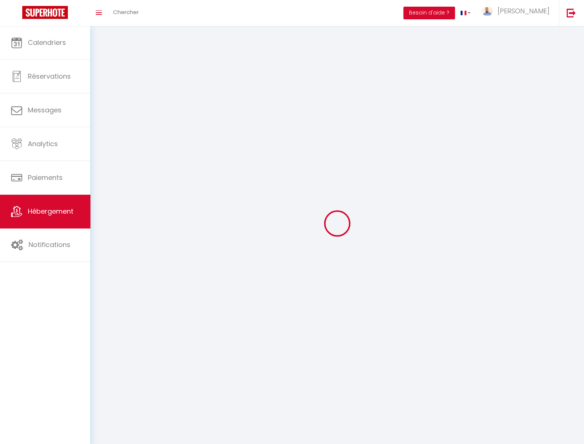
select select
checkbox input "false"
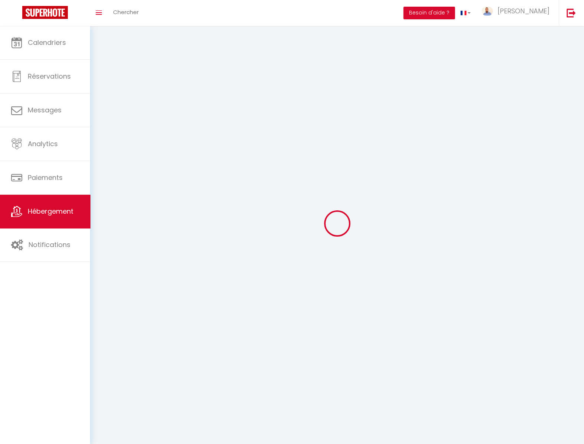
checkbox input "false"
select select
select select "1"
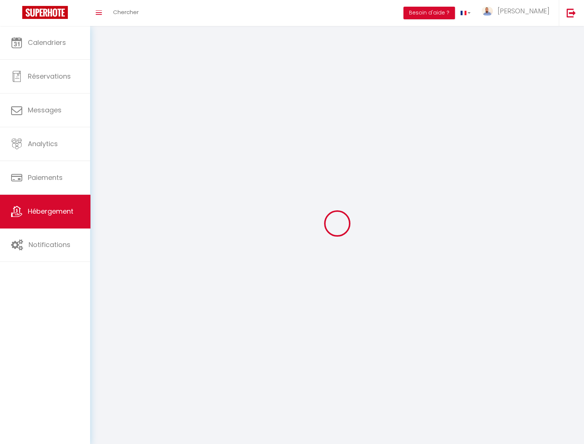
select select
select select "28"
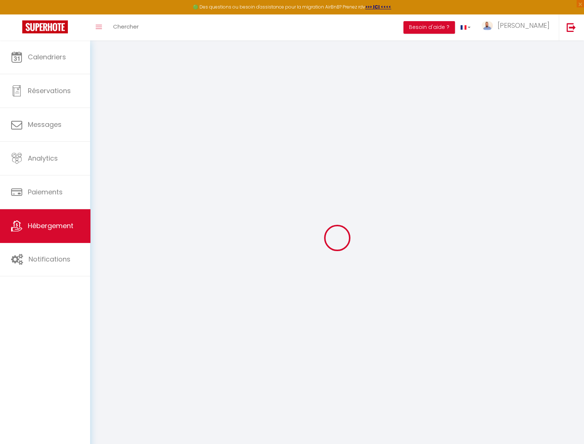
select select
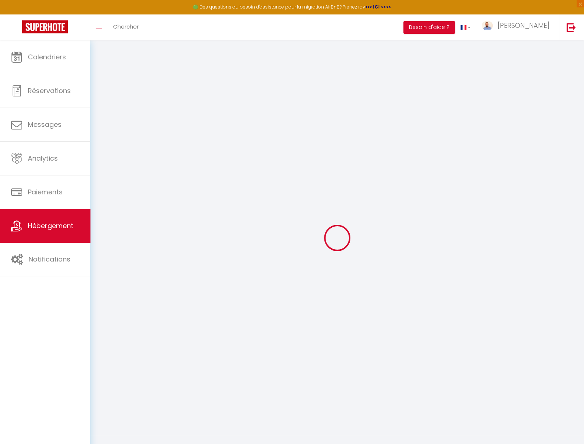
select select
checkbox input "false"
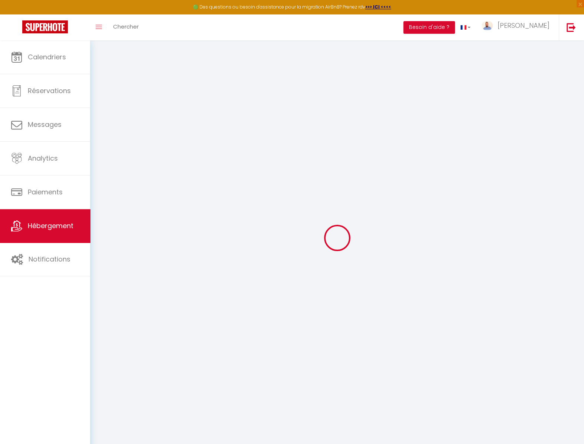
select select
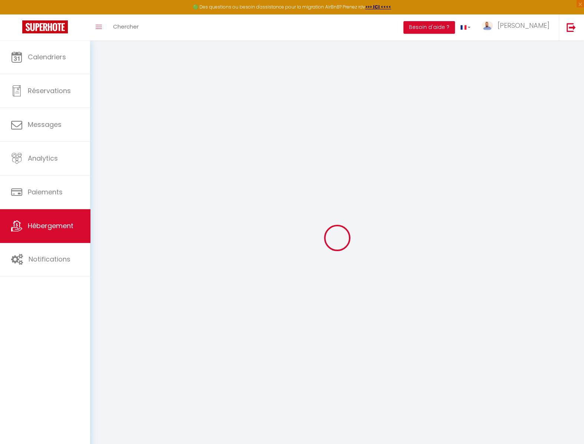
select select
checkbox input "false"
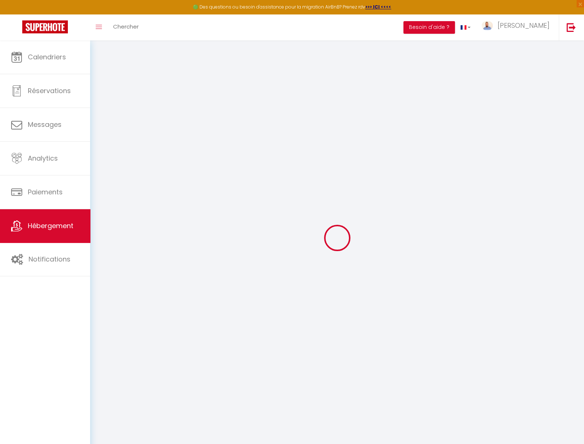
checkbox input "false"
select select
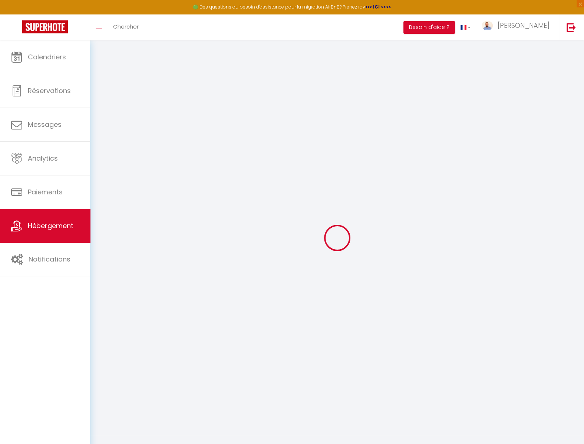
select select
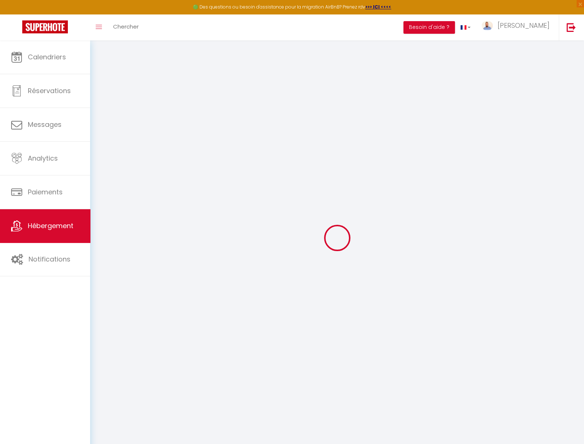
checkbox input "false"
select select
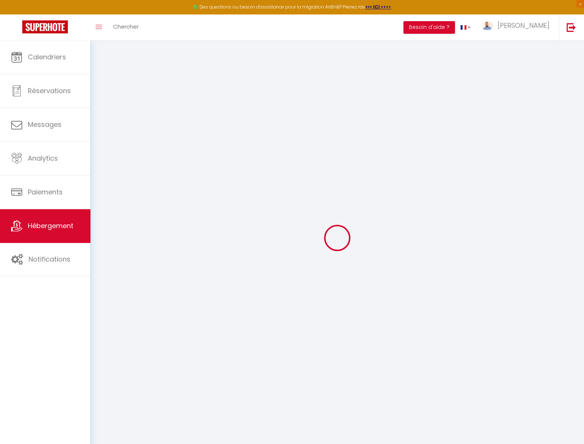
select select
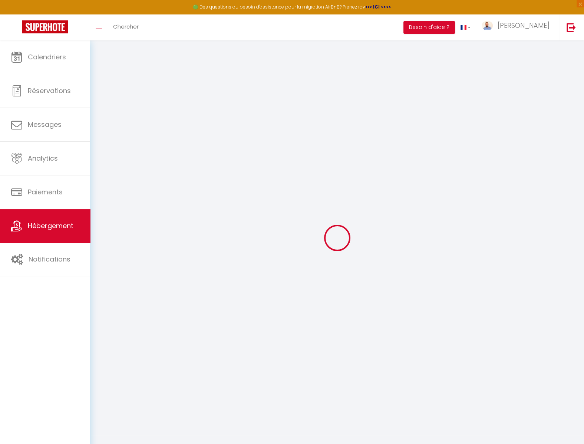
select select
checkbox input "false"
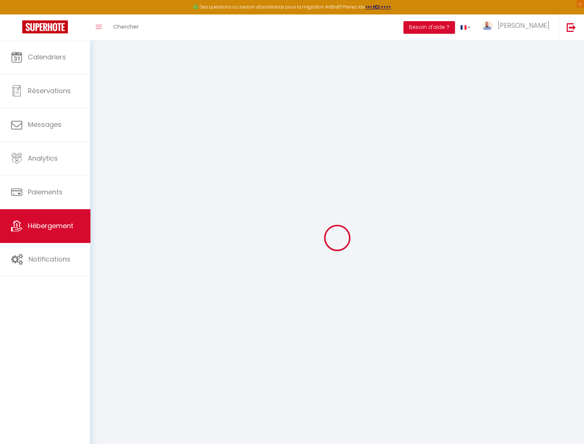
checkbox input "false"
select select
type input "Villa Provençale"
type input "Patrice"
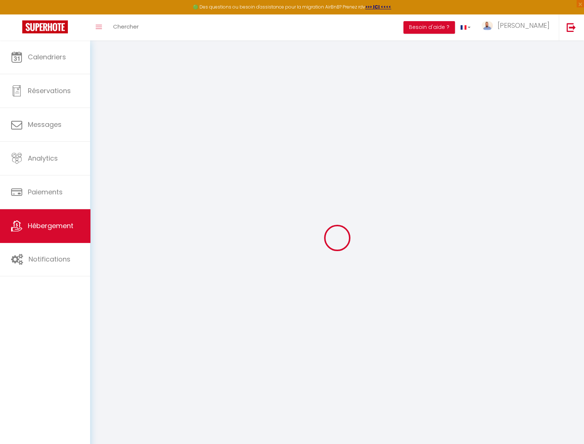
type input "Moyenin"
type input "1175 chemin de la peguière"
type input "83740"
type input "La Cadière-d'Azur"
select select "houses"
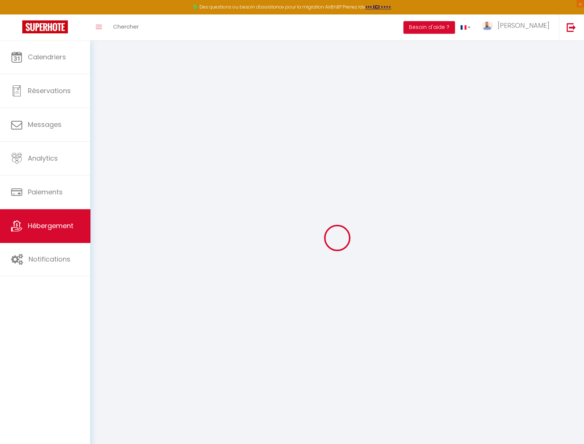
select select "6"
select select "3"
select select "2"
type input "180"
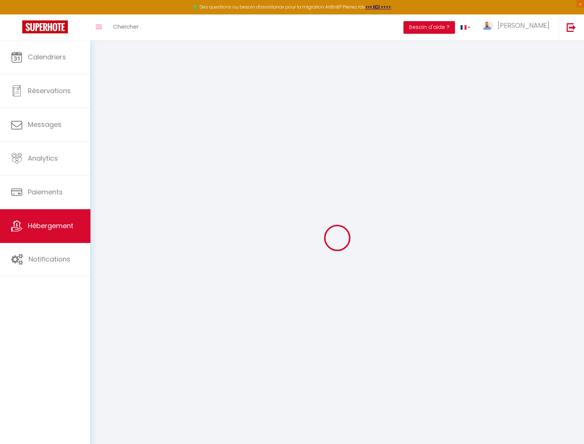
type input "2.16"
type input "1500"
type input "10"
select select
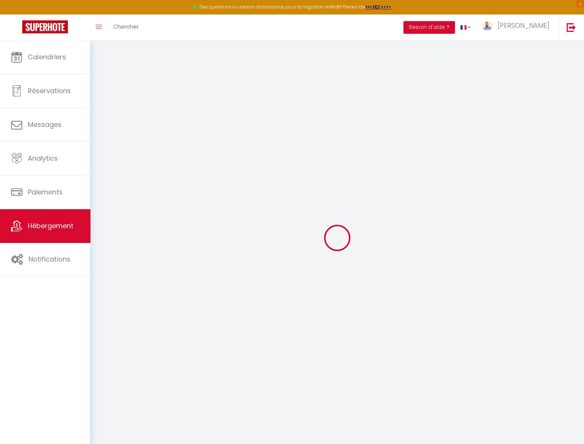
select select
type input "1175 Chemin de la Peguière - 83740 La Cadière-d'Azur"
type input "83740"
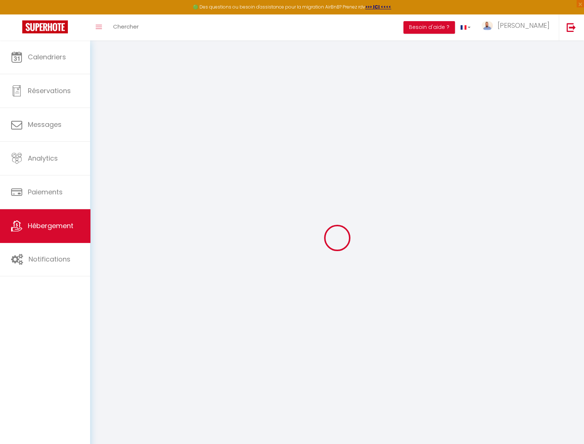
type input "La Cadière-d'Azur"
type input "[EMAIL_ADDRESS][DOMAIN_NAME]"
select select "10827"
checkbox input "false"
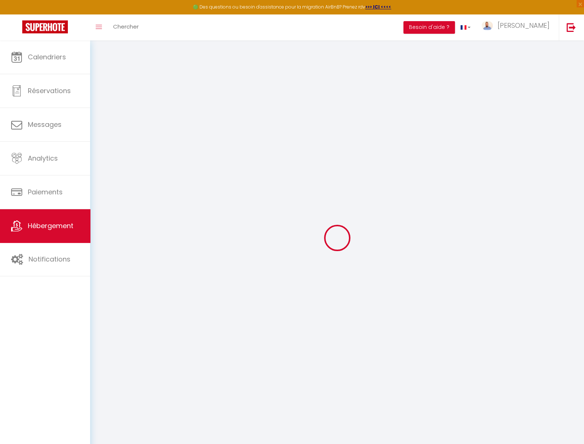
checkbox input "false"
type input "0"
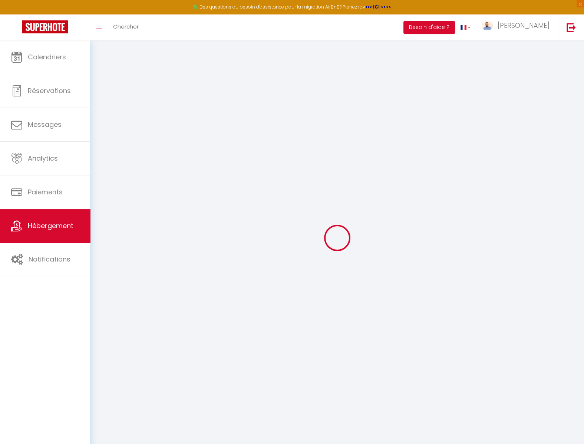
select select
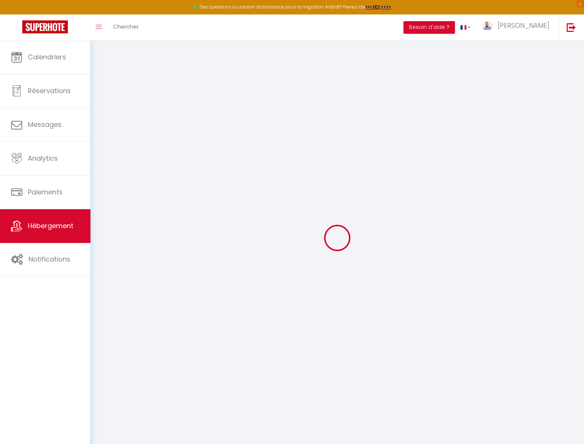
checkbox input "false"
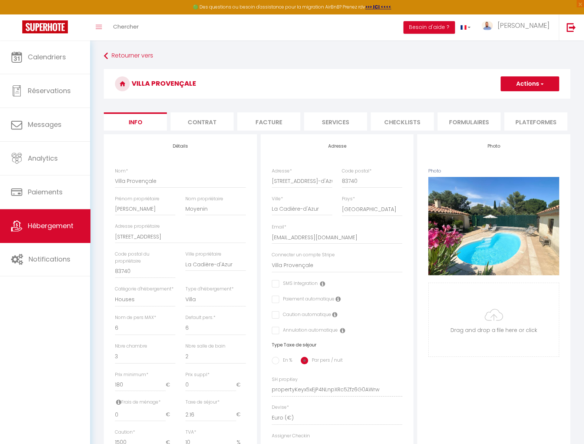
click at [518, 121] on li "Plateformes" at bounding box center [535, 121] width 63 height 18
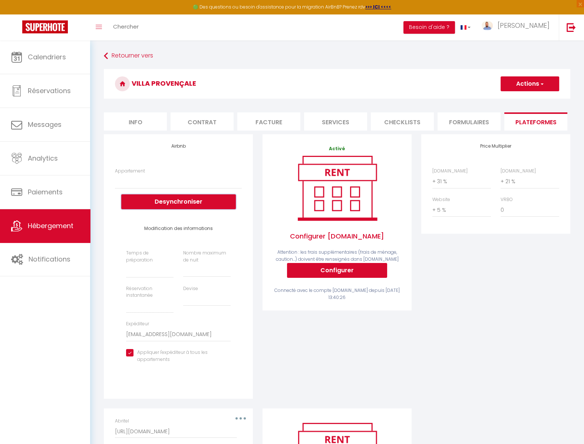
click at [213, 201] on button "Desynchroniser" at bounding box center [178, 201] width 115 height 15
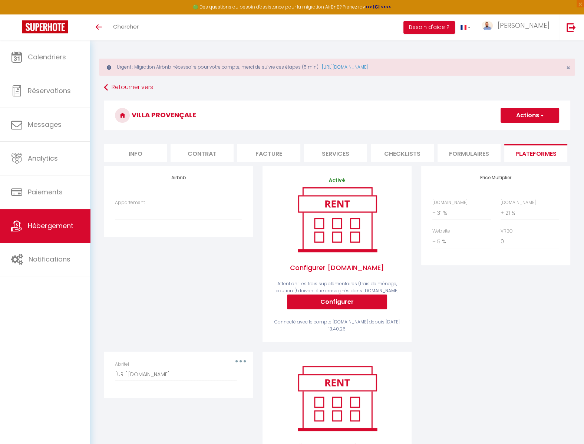
click at [54, 232] on link "Hébergement" at bounding box center [45, 225] width 90 height 33
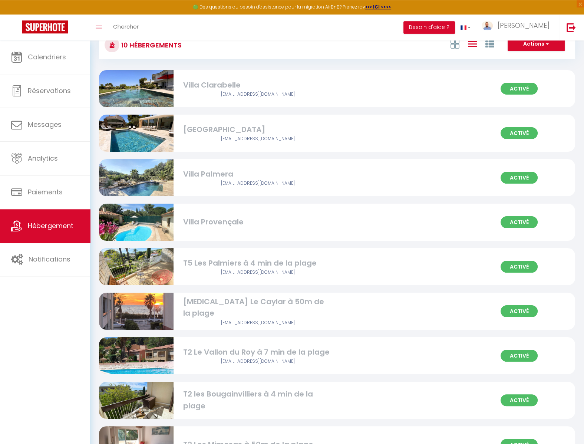
scroll to position [136, 0]
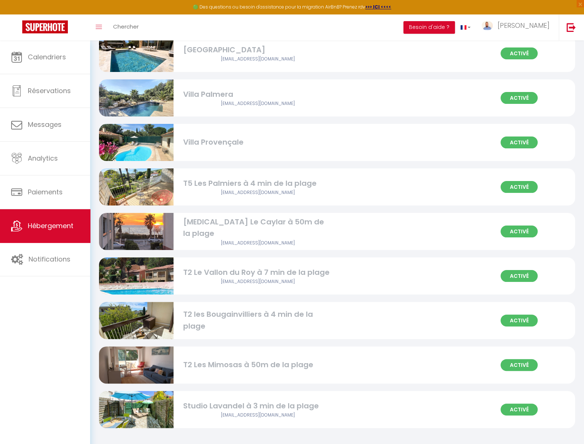
click at [272, 276] on div "T2 Le Vallon du Roy à 7 min de la plage" at bounding box center [257, 272] width 149 height 11
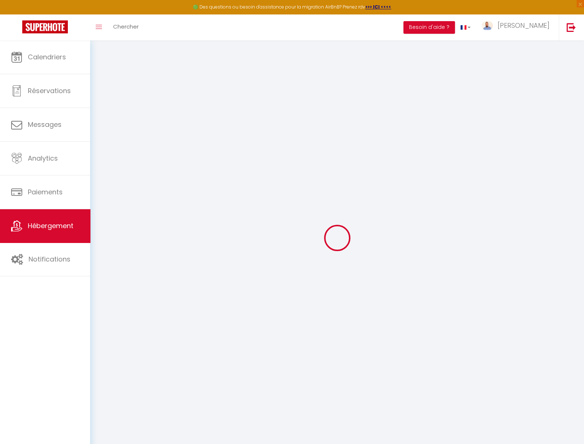
select select "+ 31 %"
select select "+ 21 %"
select select "+ 5 %"
checkbox input "false"
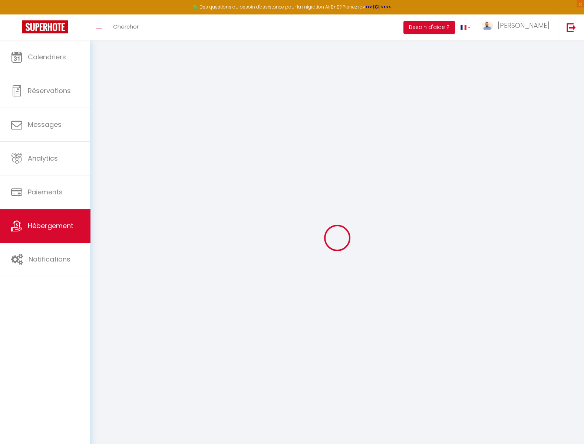
checkbox input "false"
select select
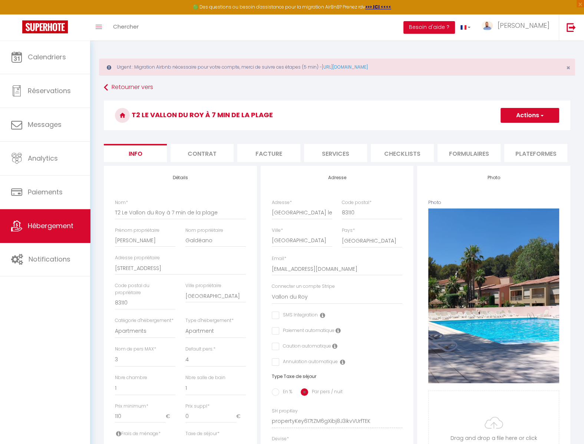
click at [527, 153] on li "Plateformes" at bounding box center [535, 153] width 63 height 18
select select
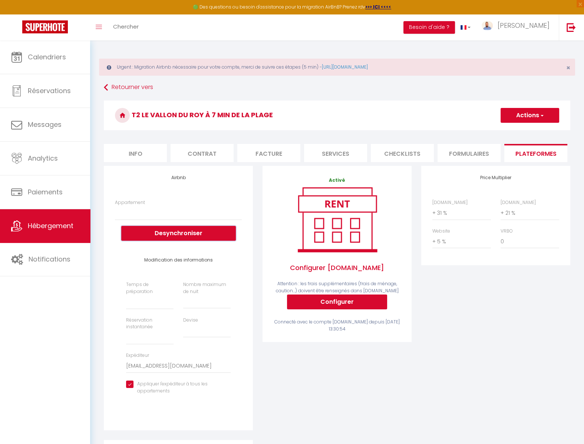
click at [209, 232] on button "Desynchroniser" at bounding box center [178, 233] width 115 height 15
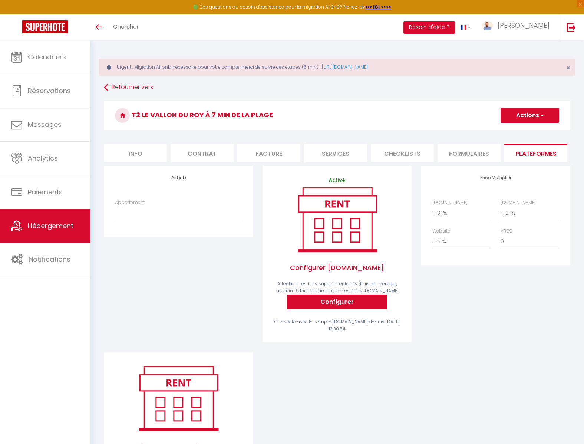
click at [59, 230] on span "Hébergement" at bounding box center [51, 225] width 46 height 9
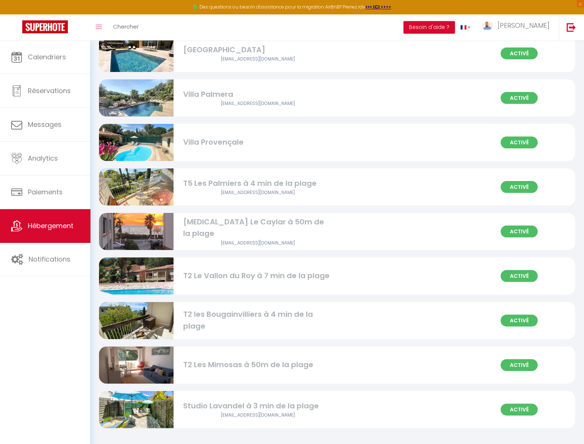
scroll to position [136, 0]
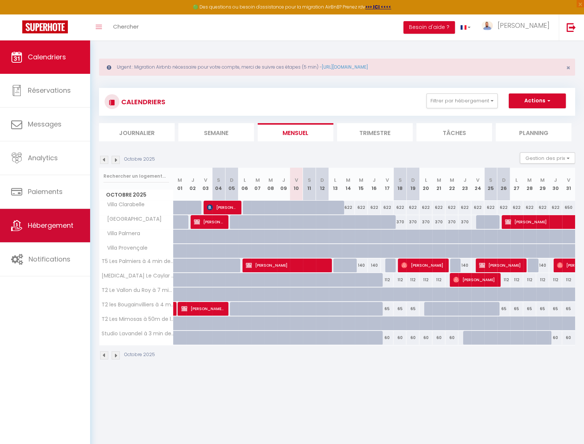
click at [62, 230] on span "Hébergement" at bounding box center [51, 225] width 46 height 9
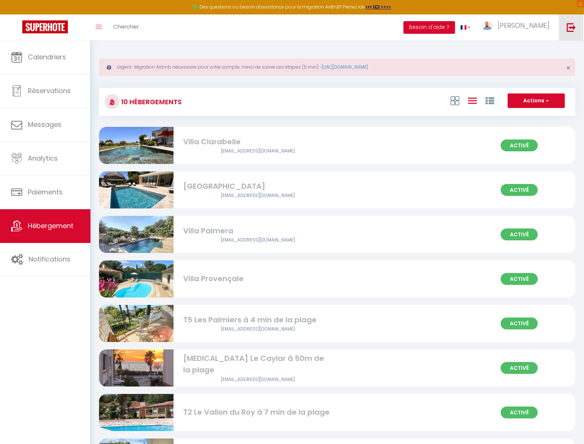
click at [575, 26] on img at bounding box center [571, 27] width 9 height 9
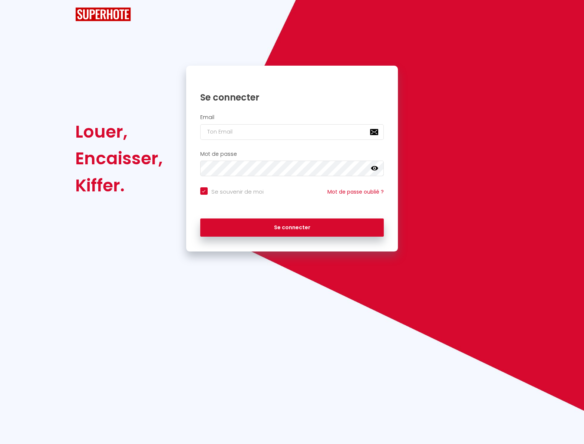
checkbox input "true"
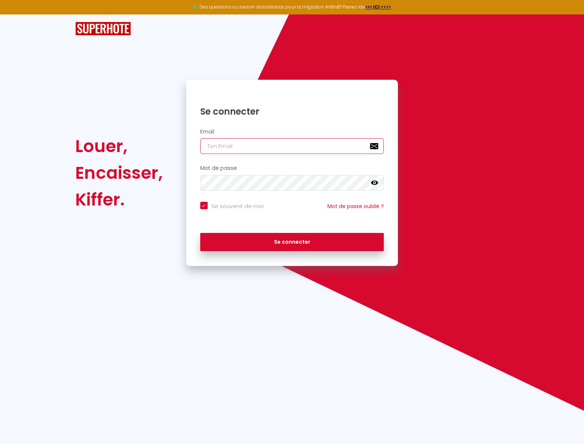
paste input "[EMAIL_ADDRESS][DOMAIN_NAME]"
type input "[EMAIL_ADDRESS][DOMAIN_NAME]"
checkbox input "true"
type input "[EMAIL_ADDRESS][DOMAIN_NAME]"
drag, startPoint x: 296, startPoint y: 224, endPoint x: 296, endPoint y: 231, distance: 6.7
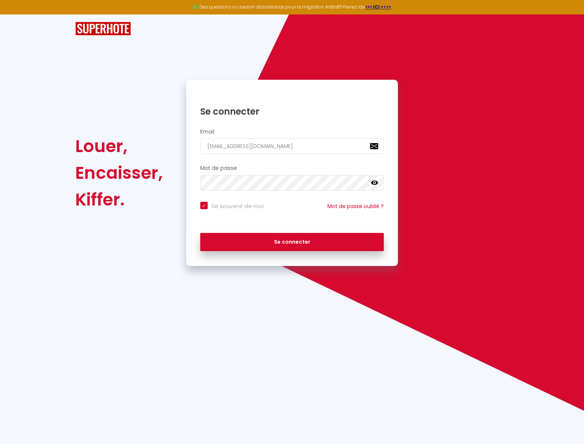
click at [296, 226] on form "Email [EMAIL_ADDRESS][DOMAIN_NAME] Mot de passe false Se souvenir de moi Mot de…" at bounding box center [292, 192] width 212 height 134
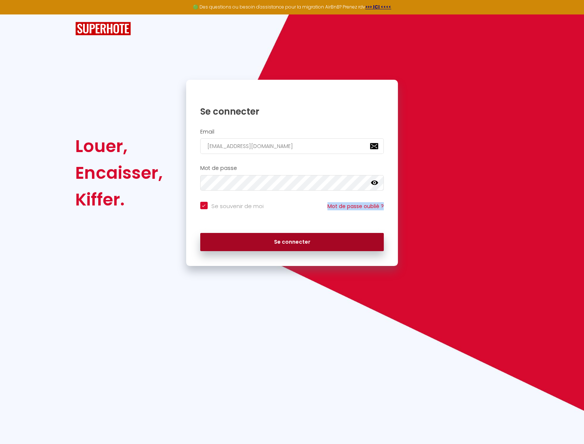
click at [297, 240] on button "Se connecter" at bounding box center [292, 242] width 184 height 19
checkbox input "true"
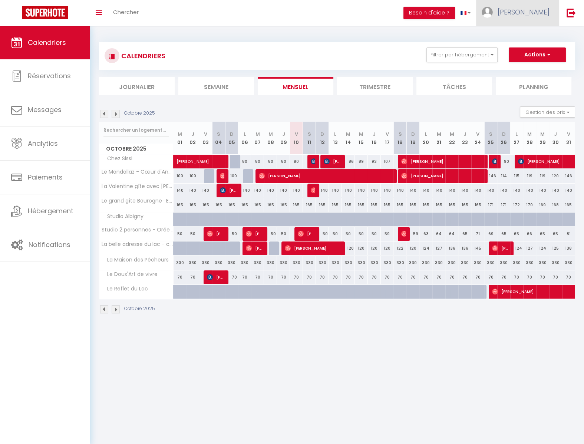
click at [538, 14] on span "[PERSON_NAME]" at bounding box center [524, 11] width 52 height 9
click at [543, 39] on link "Paramètres" at bounding box center [529, 37] width 55 height 13
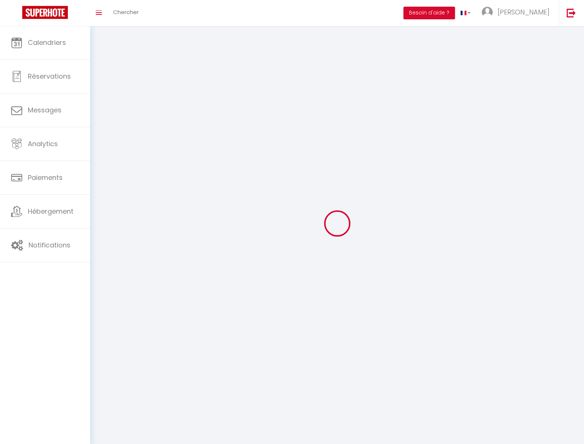
type input "[PERSON_NAME]"
type input "ROMITI"
type input "0663524948"
type input "[STREET_ADDRESS][GEOGRAPHIC_DATA]"
type input "74000"
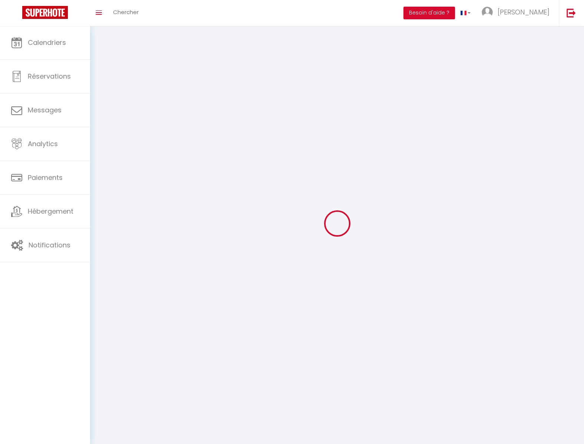
type input "ANNECY"
type input "rITC2SqMuwyqZ5jI0B2tNCe9V"
type input "Yhb3telTPliRs5nvhwt2zzpdy"
select select "28"
select select "fr"
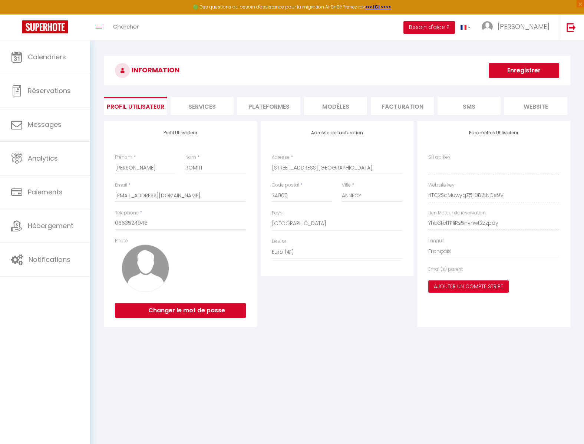
type input "rITC2SqMuwyqZ5jI0B2tNCe9V"
type input "Yhb3telTPliRs5nvhwt2zzpdy"
type input "[URL][DOMAIN_NAME]"
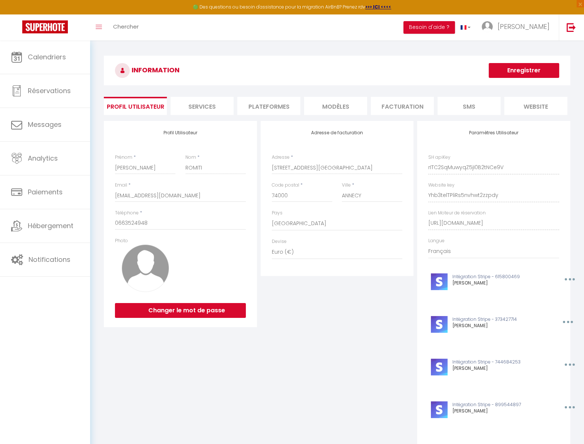
click at [250, 105] on li "Plateformes" at bounding box center [268, 106] width 63 height 18
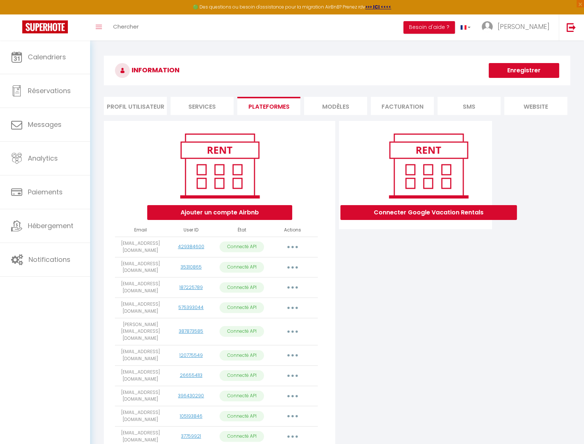
scroll to position [40, 0]
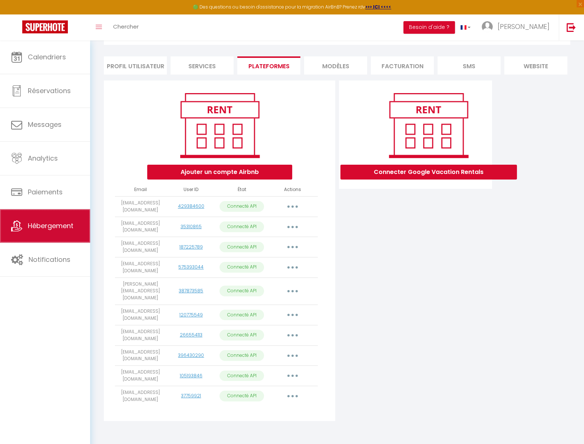
click at [73, 224] on span "Hébergement" at bounding box center [51, 225] width 46 height 9
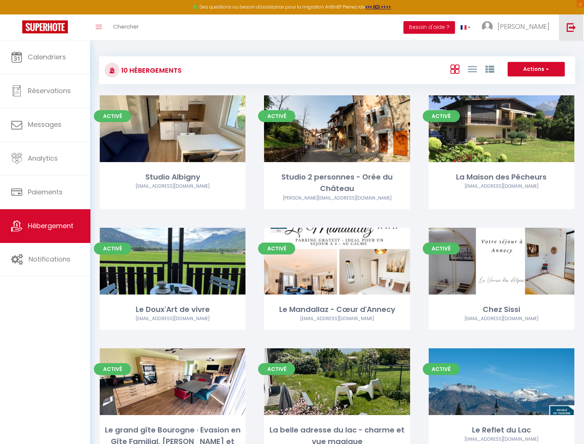
click at [576, 28] on link at bounding box center [571, 27] width 24 height 26
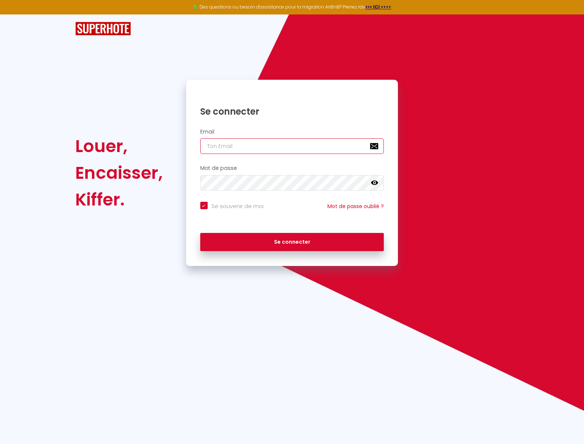
paste input "[EMAIL_ADDRESS][DOMAIN_NAME]"
type input "[EMAIL_ADDRESS][DOMAIN_NAME]"
checkbox input "true"
type input "[EMAIL_ADDRESS][DOMAIN_NAME]"
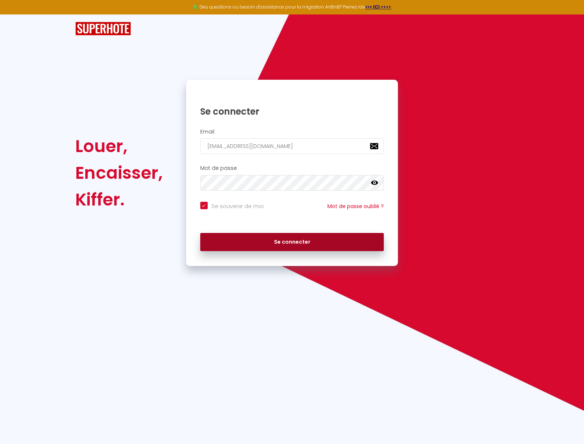
click at [343, 243] on button "Se connecter" at bounding box center [292, 242] width 184 height 19
checkbox input "true"
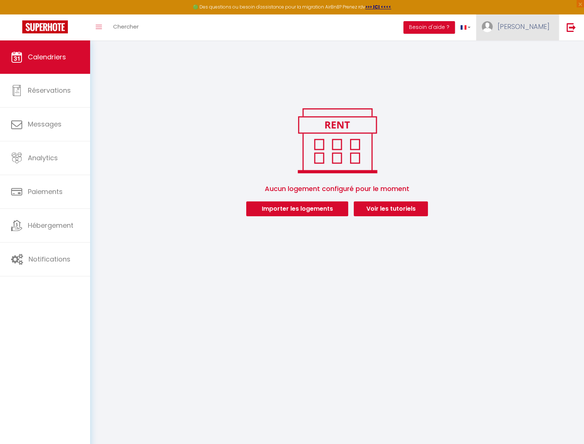
click at [534, 28] on span "[PERSON_NAME]" at bounding box center [524, 26] width 52 height 9
click at [532, 52] on link "Paramètres" at bounding box center [529, 51] width 55 height 13
select select "28"
select select "fr"
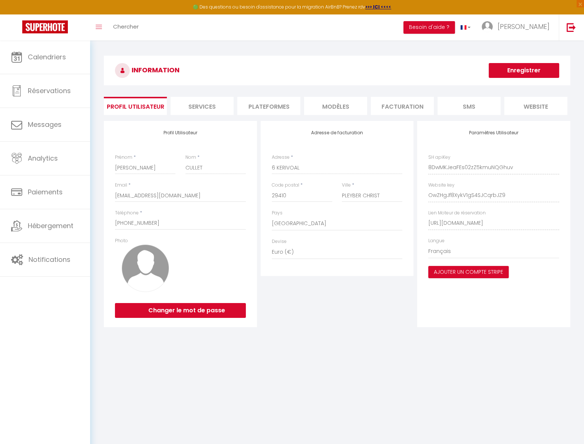
click at [265, 105] on li "Plateformes" at bounding box center [268, 106] width 63 height 18
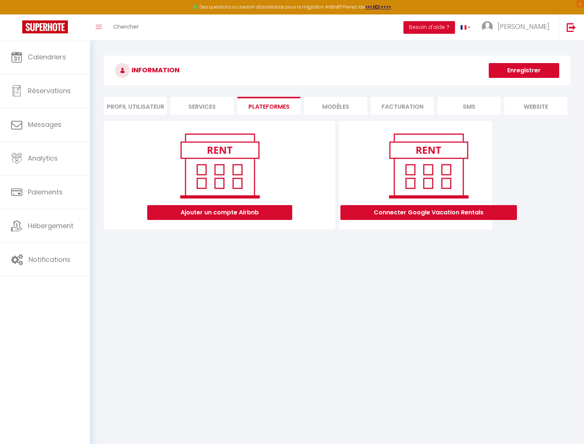
click at [127, 108] on li "Profil Utilisateur" at bounding box center [135, 106] width 63 height 18
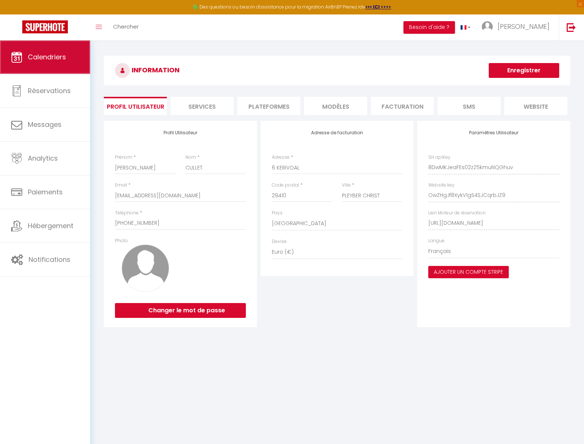
click at [62, 63] on link "Calendriers" at bounding box center [45, 56] width 90 height 33
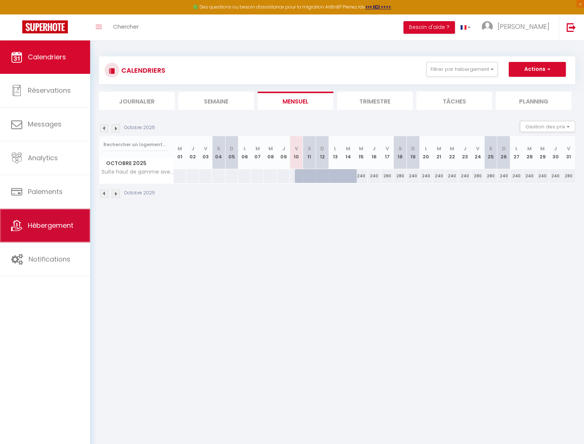
click at [63, 230] on span "Hébergement" at bounding box center [51, 225] width 46 height 9
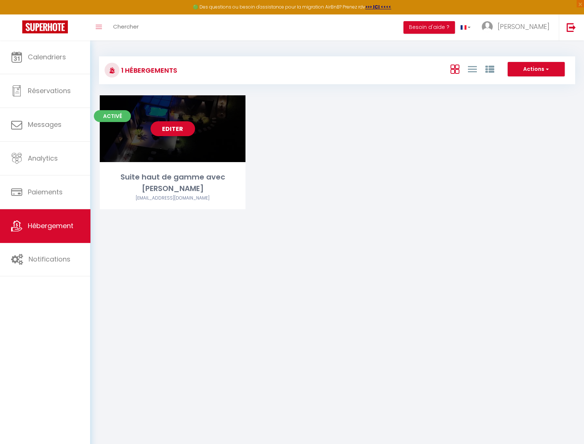
click at [173, 133] on link "Editer" at bounding box center [173, 128] width 45 height 15
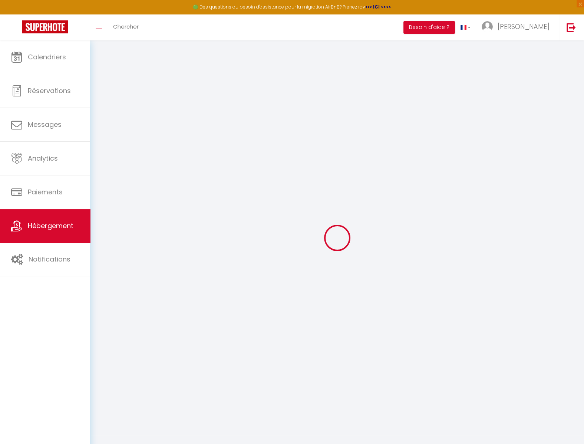
select select
select select "23:45"
select select "12:00"
select select "30"
select select "120"
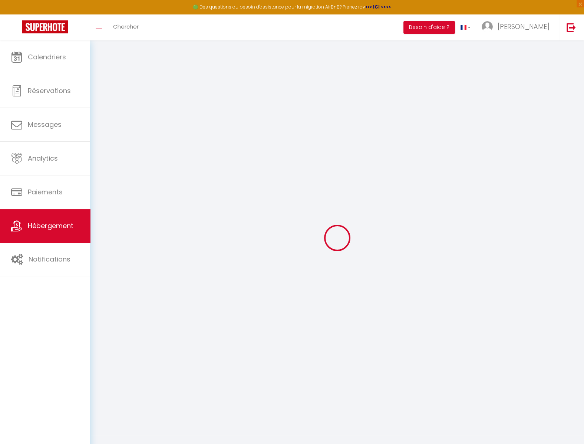
select select
checkbox input "false"
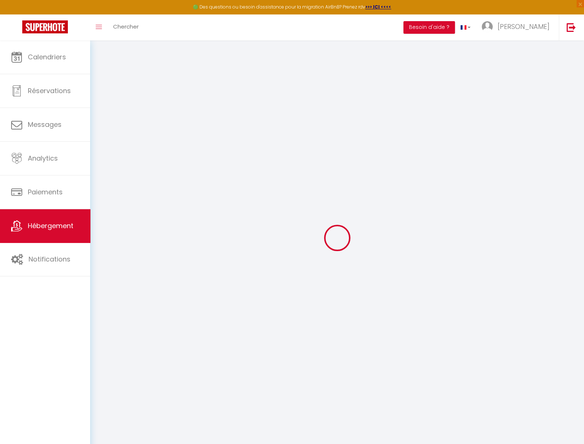
select select
checkbox input "false"
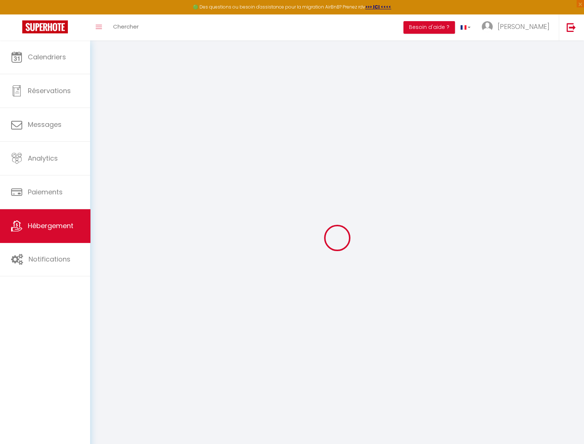
checkbox input "false"
select select
checkbox input "false"
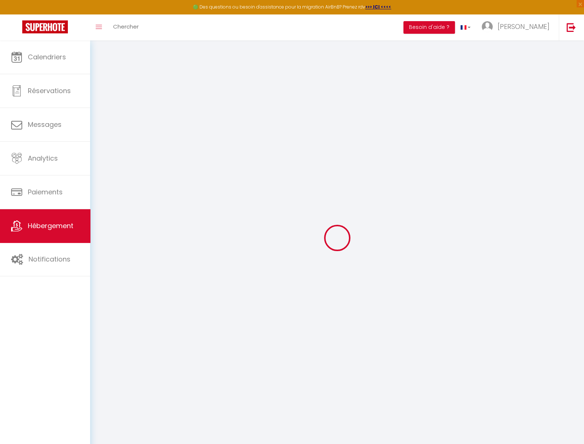
checkbox input "false"
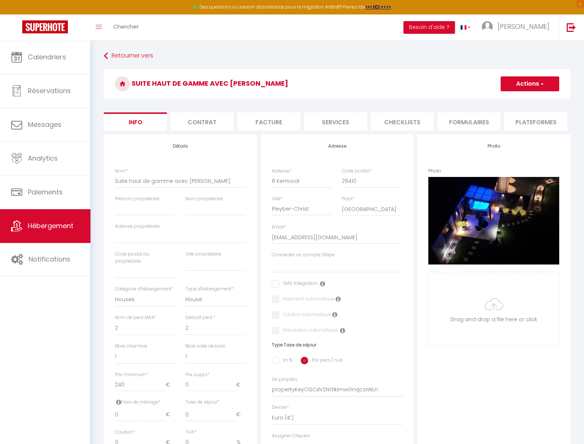
click at [473, 119] on li "Formulaires" at bounding box center [469, 121] width 63 height 18
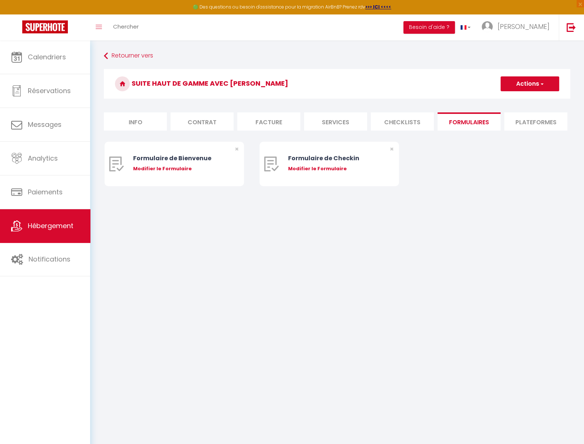
click at [537, 119] on li "Plateformes" at bounding box center [535, 121] width 63 height 18
select select
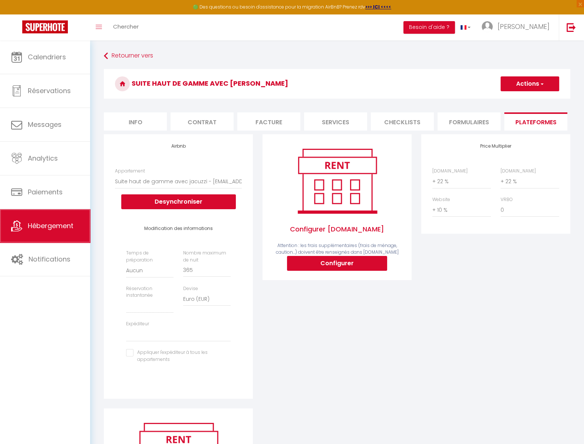
click at [52, 230] on span "Hébergement" at bounding box center [51, 225] width 46 height 9
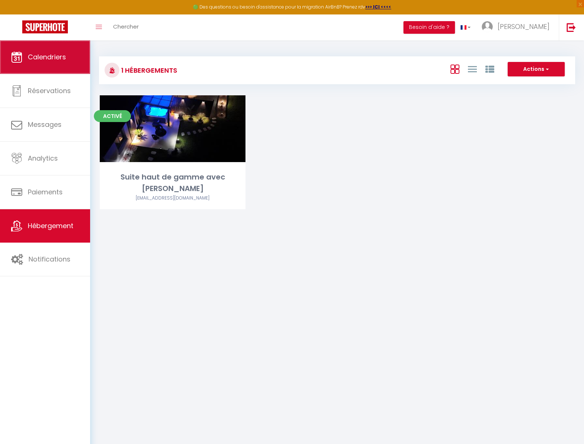
click at [58, 49] on link "Calendriers" at bounding box center [45, 56] width 90 height 33
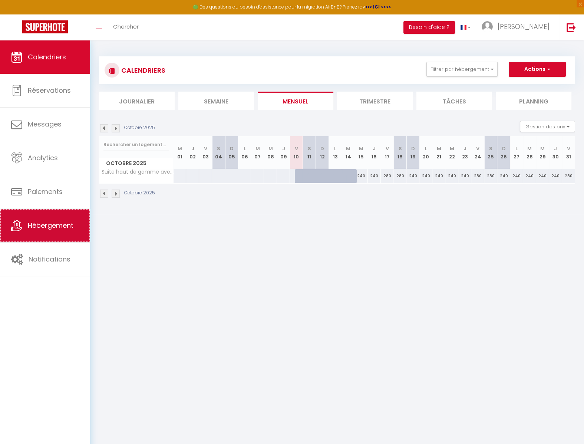
click at [57, 227] on span "Hébergement" at bounding box center [51, 225] width 46 height 9
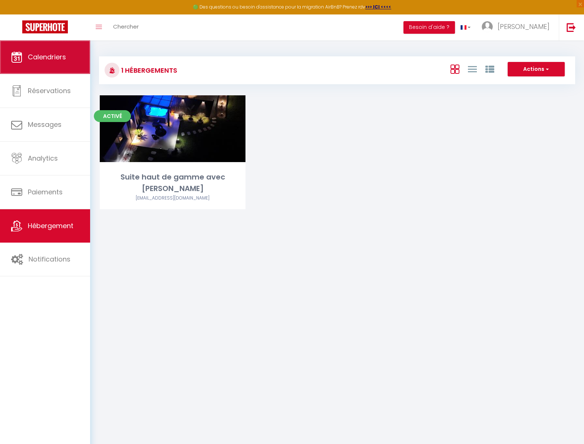
click at [47, 63] on link "Calendriers" at bounding box center [45, 56] width 90 height 33
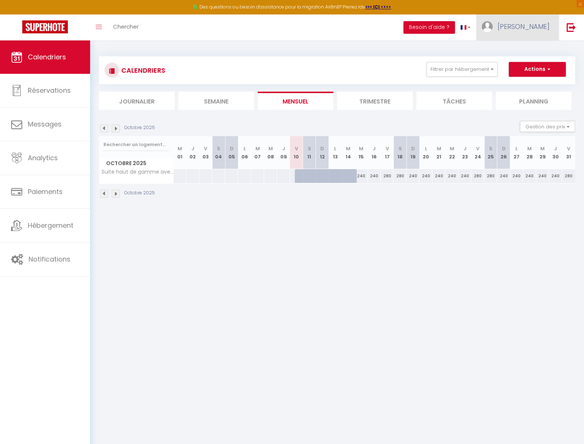
click at [516, 35] on link "[PERSON_NAME]" at bounding box center [517, 27] width 83 height 26
click at [517, 53] on link "Paramètres" at bounding box center [529, 51] width 55 height 13
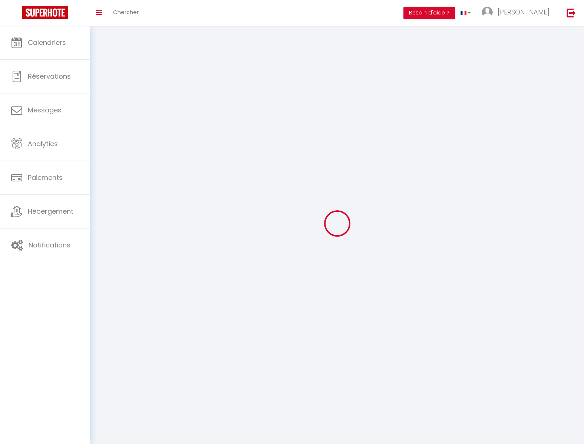
type input "[PERSON_NAME]"
type input "CULLET"
type input "[PHONE_NUMBER]"
type input "6 KERIVOAL"
type input "29410"
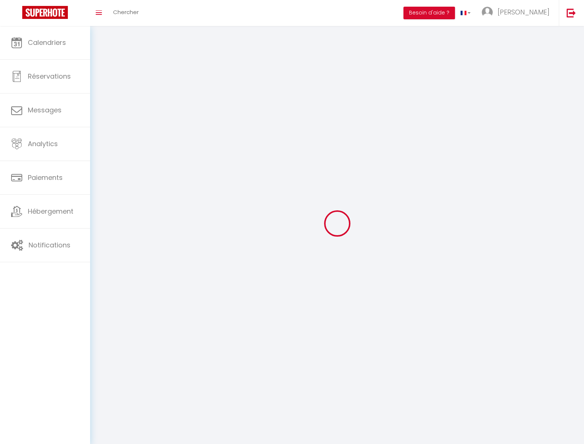
type input "PLEYBER CHRIST"
type input "8DwMKJeaFEs02zZ5kmuNQGhuv"
type input "OwZHgJf8XykV1gS4SJCqrbJZ9"
type input "[URL][DOMAIN_NAME]"
select select "1"
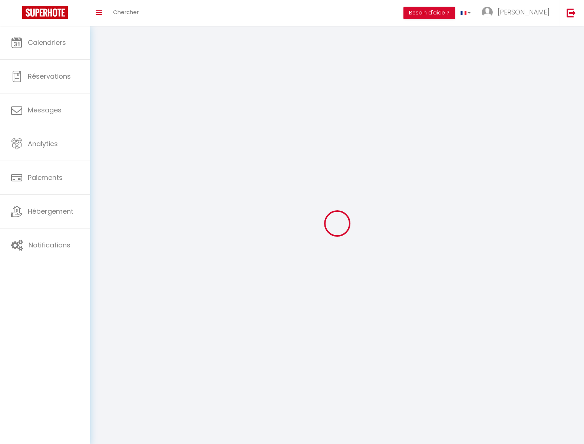
select select "28"
select select "fr"
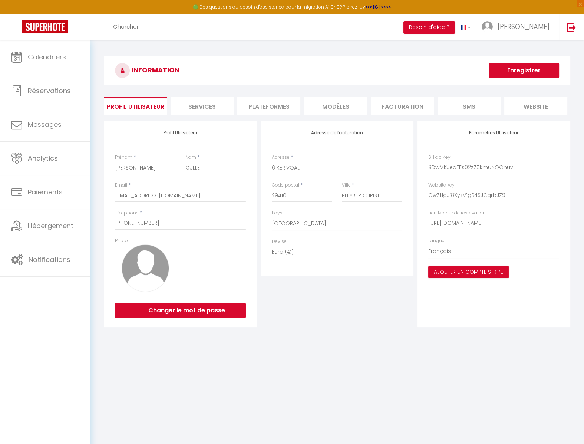
click at [270, 106] on li "Plateformes" at bounding box center [268, 106] width 63 height 18
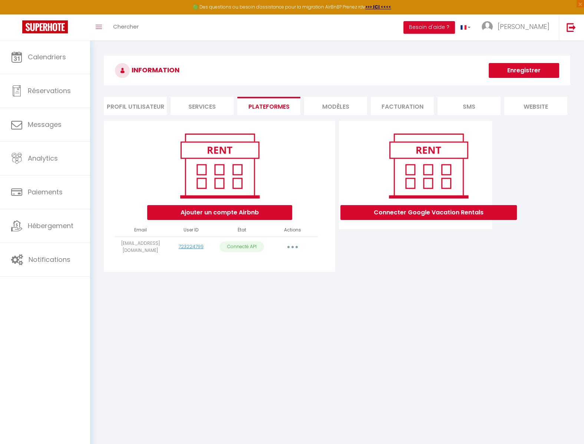
click at [290, 250] on button "button" at bounding box center [292, 247] width 21 height 12
click at [295, 270] on div "Importer les appartements Supprimer Reconnecter le compte" at bounding box center [260, 276] width 86 height 45
click at [297, 249] on button "button" at bounding box center [292, 247] width 21 height 12
click at [292, 261] on link "Importer les appartements" at bounding box center [260, 263] width 82 height 13
select select "78559"
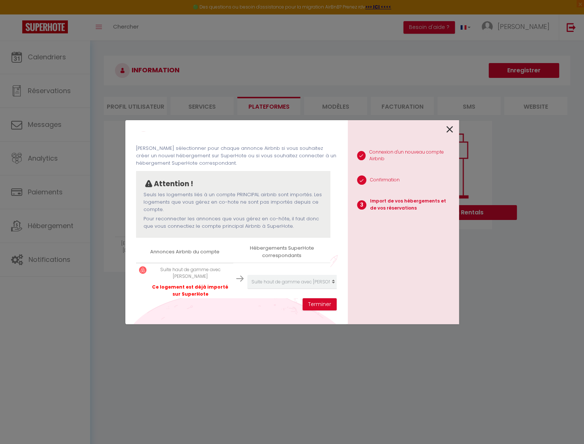
scroll to position [22, 0]
click at [451, 129] on icon at bounding box center [450, 129] width 7 height 11
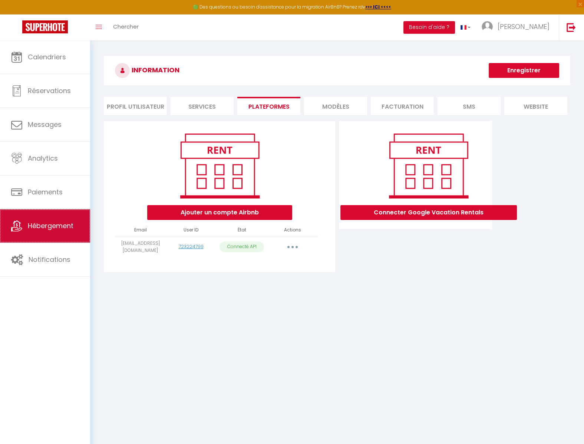
click at [42, 236] on link "Hébergement" at bounding box center [45, 225] width 90 height 33
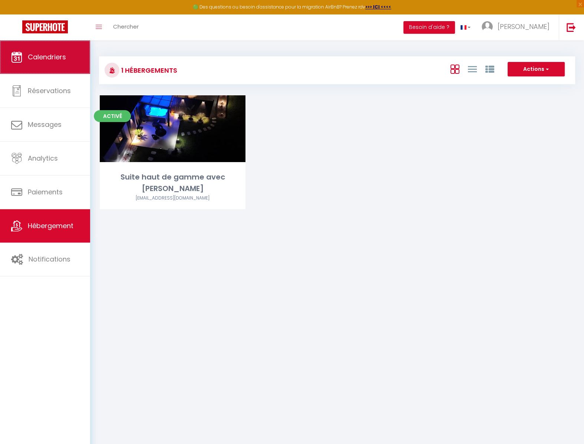
click at [55, 60] on span "Calendriers" at bounding box center [47, 56] width 38 height 9
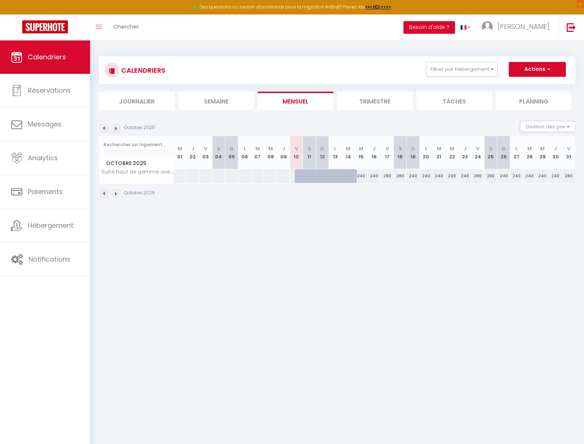
click at [385, 101] on li "Trimestre" at bounding box center [375, 101] width 76 height 18
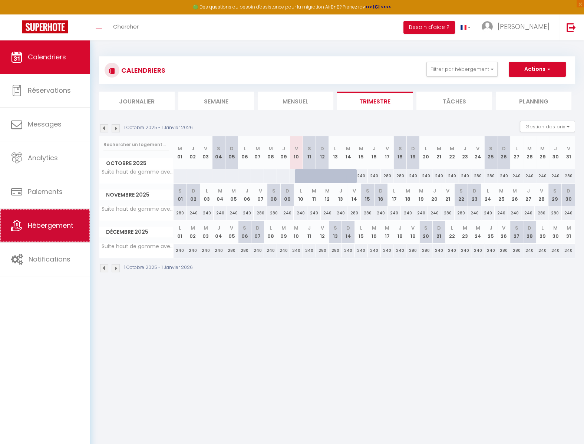
click at [63, 235] on link "Hébergement" at bounding box center [45, 225] width 90 height 33
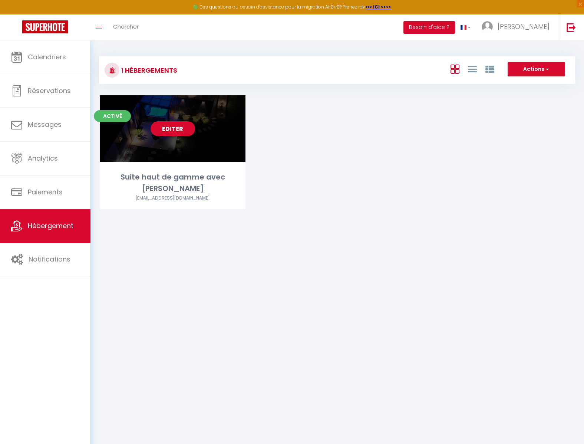
click at [169, 135] on link "Editer" at bounding box center [173, 128] width 45 height 15
select select "3"
select select "2"
select select "1"
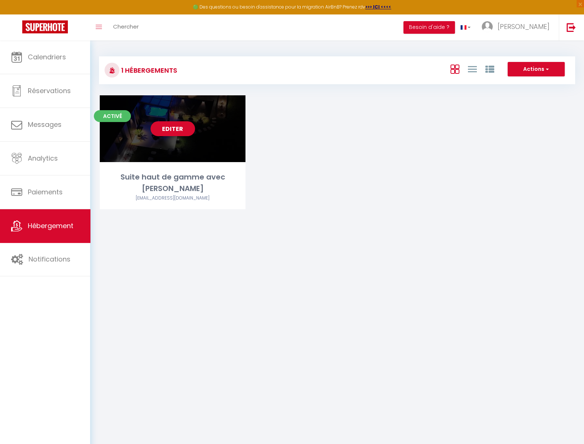
select select "28"
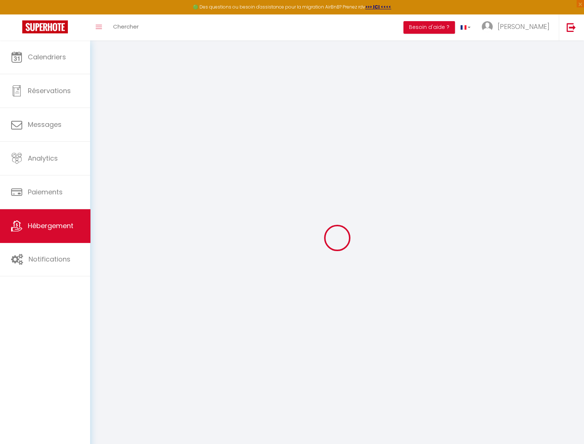
select select
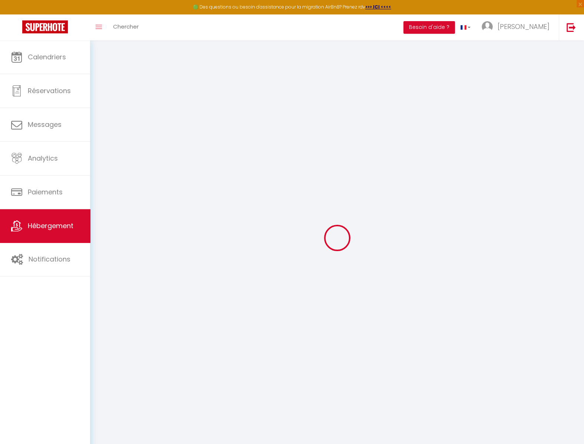
select select
checkbox input "false"
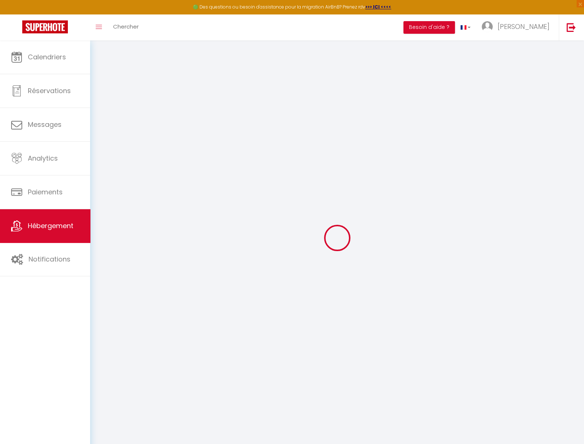
select select
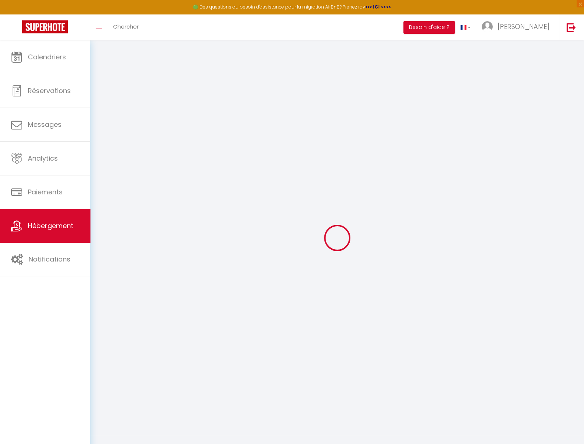
select select
checkbox input "false"
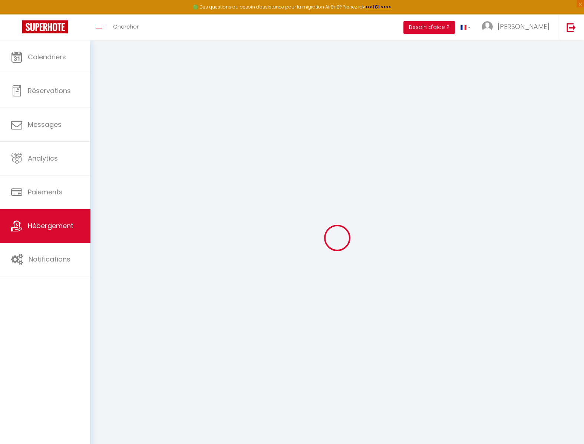
checkbox input "false"
select select
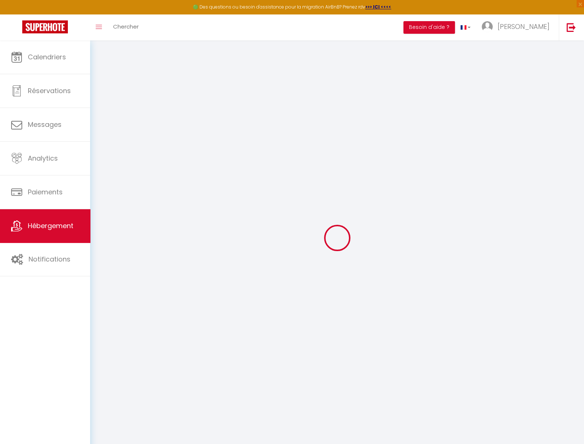
select select
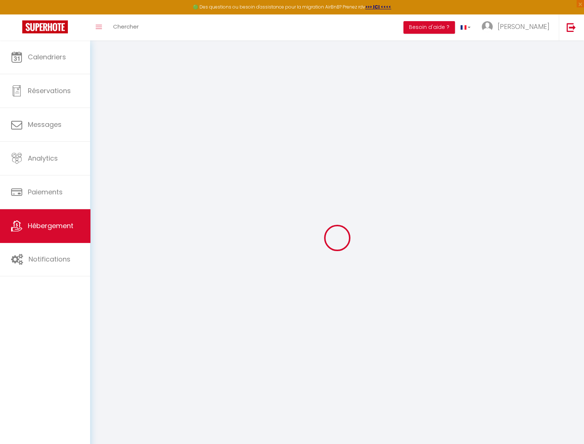
checkbox input "false"
select select
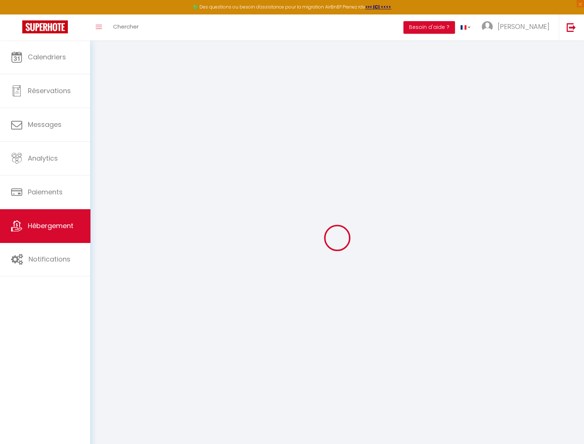
select select
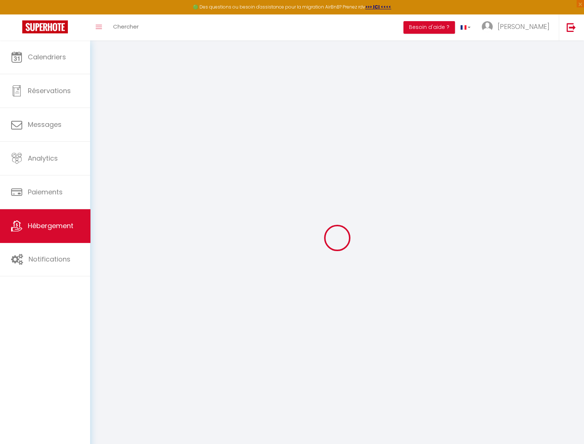
select select
checkbox input "false"
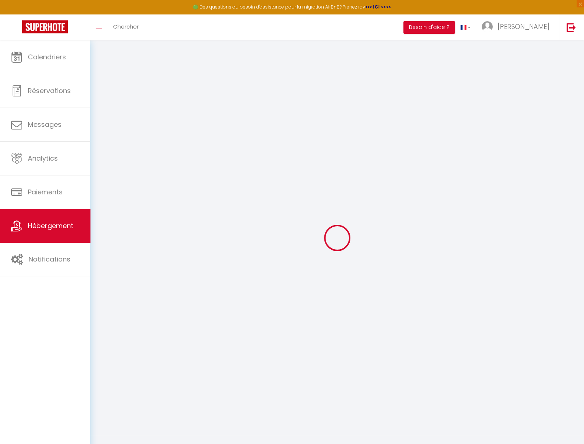
checkbox input "false"
select select
type input "Suite haut de gamme avec [PERSON_NAME]"
select select "houses"
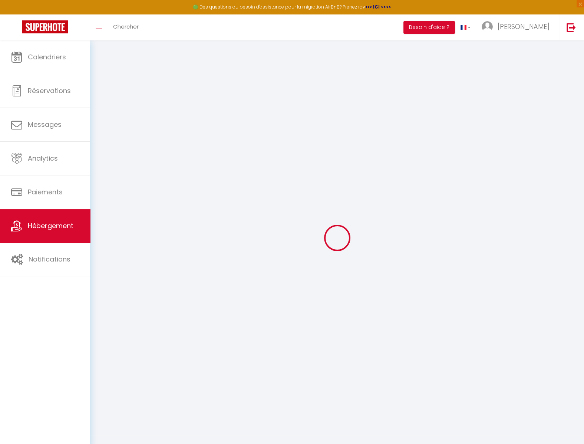
select select "2"
type input "240"
select select
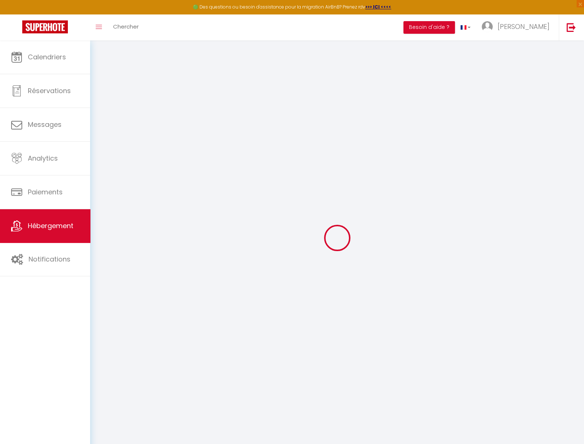
select select
type input "6 Kerrivoal"
type input "29410"
type input "Pleyber-Christ"
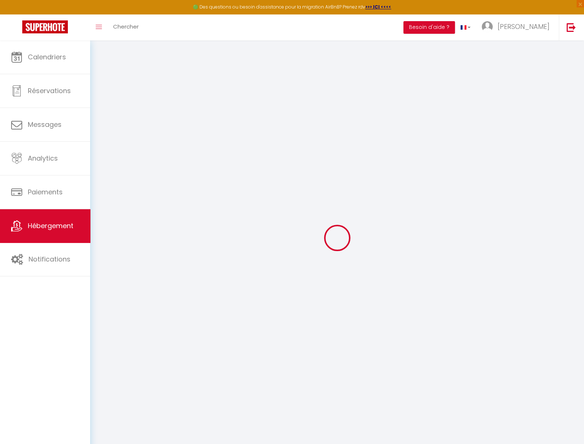
type input "[EMAIL_ADDRESS][DOMAIN_NAME]"
select select
checkbox input "false"
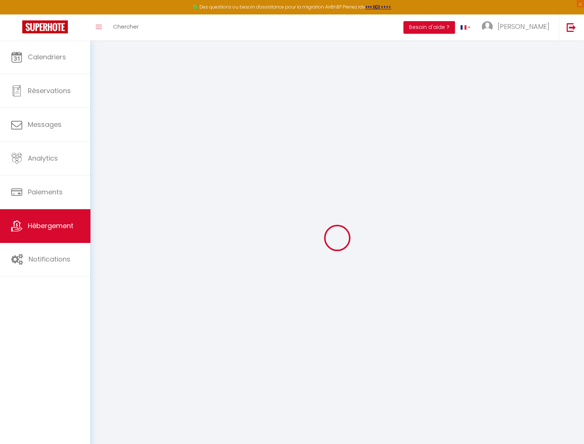
checkbox input "false"
select select
type input "0"
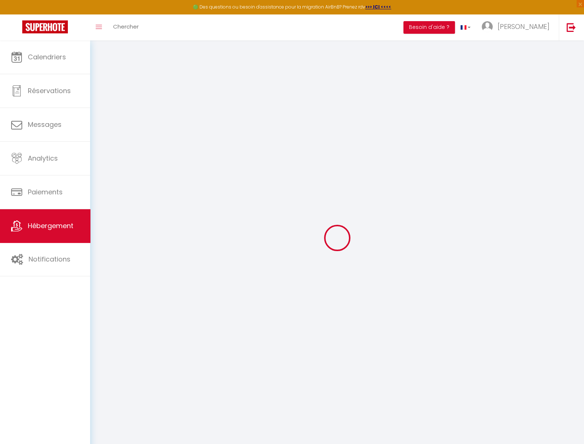
type input "0"
select select
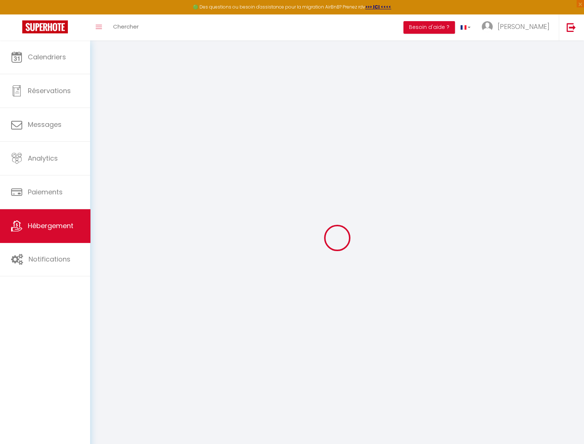
select select
checkbox input "false"
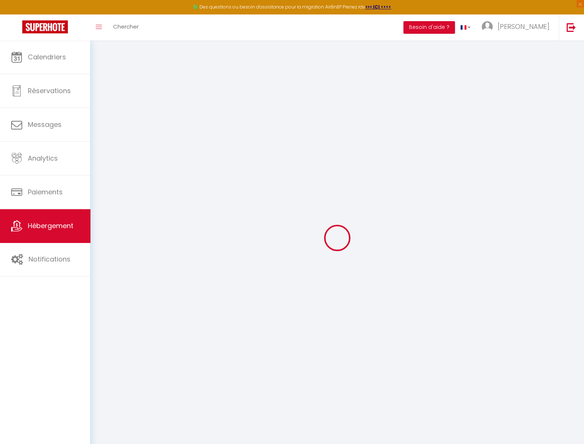
checkbox input "false"
select select
checkbox input "false"
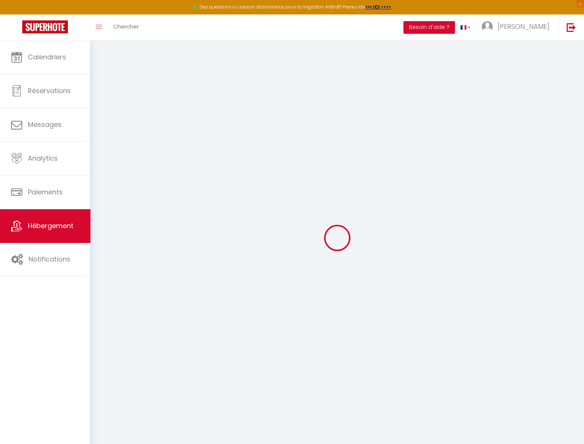
checkbox input "false"
select select
select select "23:45"
select select "12:00"
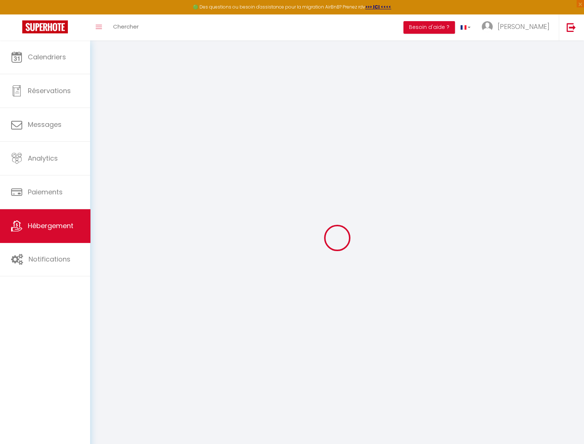
select select "30"
select select "120"
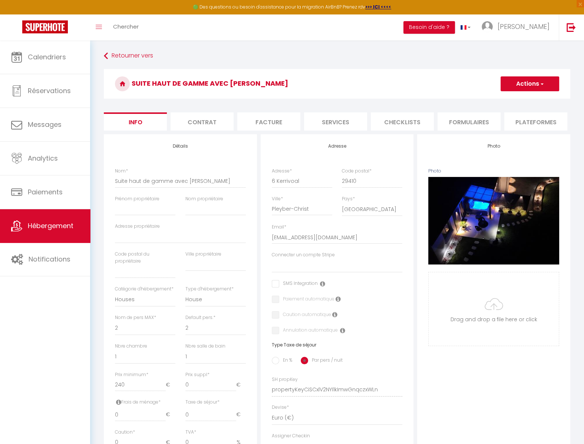
select select
checkbox input "false"
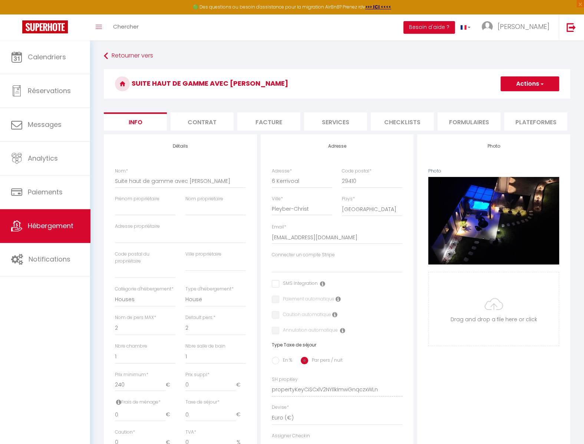
checkbox input "false"
click at [538, 125] on li "Plateformes" at bounding box center [535, 121] width 63 height 18
select select
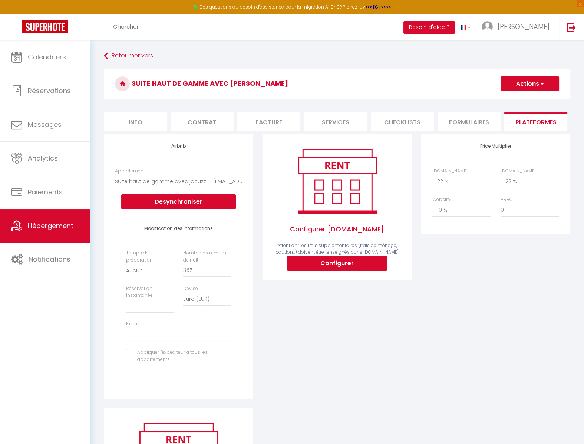
click at [539, 132] on form "Suite haut de gamme avec [PERSON_NAME] Actions Enregistrer Info Contrat Facture…" at bounding box center [337, 309] width 467 height 481
drag, startPoint x: 479, startPoint y: 116, endPoint x: 484, endPoint y: 193, distance: 76.9
click at [478, 116] on li "website" at bounding box center [468, 121] width 63 height 18
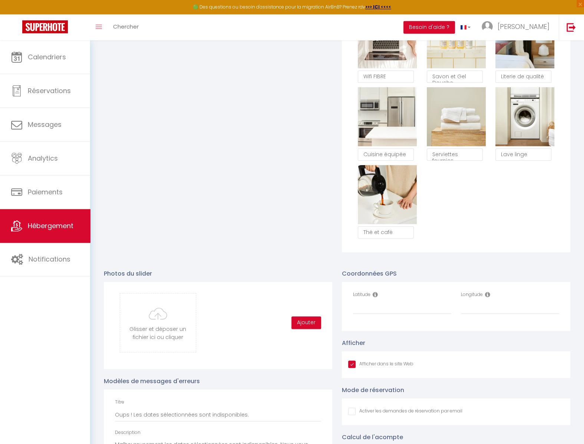
scroll to position [648, 0]
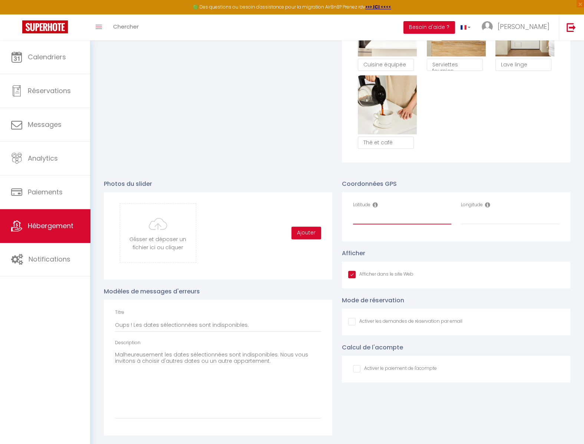
click at [407, 218] on input "Latitude" at bounding box center [402, 217] width 98 height 13
type input "0.0"
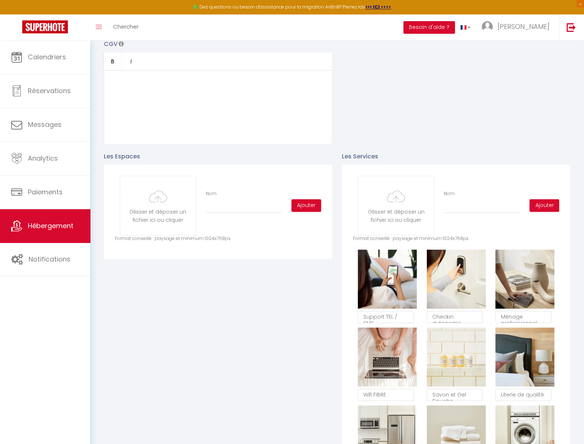
scroll to position [0, 0]
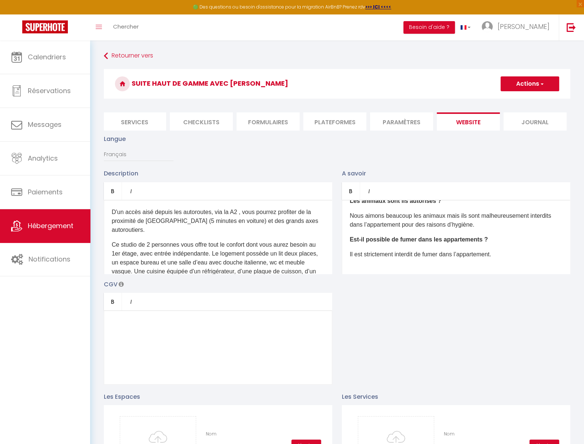
type input "0.0"
click at [526, 90] on button "Actions" at bounding box center [530, 83] width 59 height 15
click at [521, 103] on input "Enregistrer" at bounding box center [521, 99] width 27 height 7
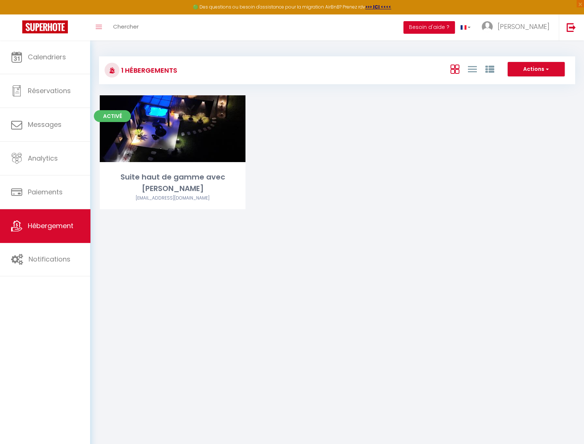
click at [455, 30] on button "Besoin d'aide ?" at bounding box center [430, 27] width 52 height 13
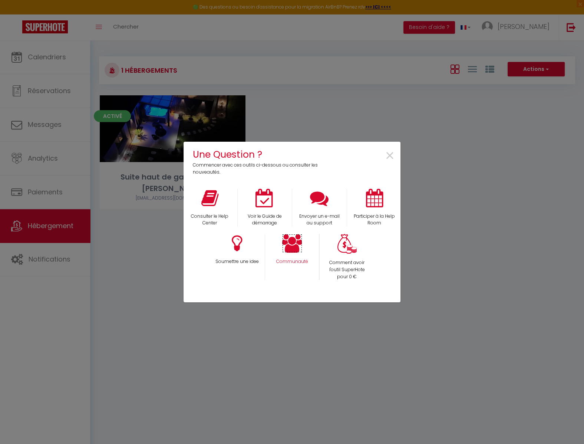
click at [300, 239] on icon at bounding box center [292, 243] width 20 height 19
